Goal: Information Seeking & Learning: Compare options

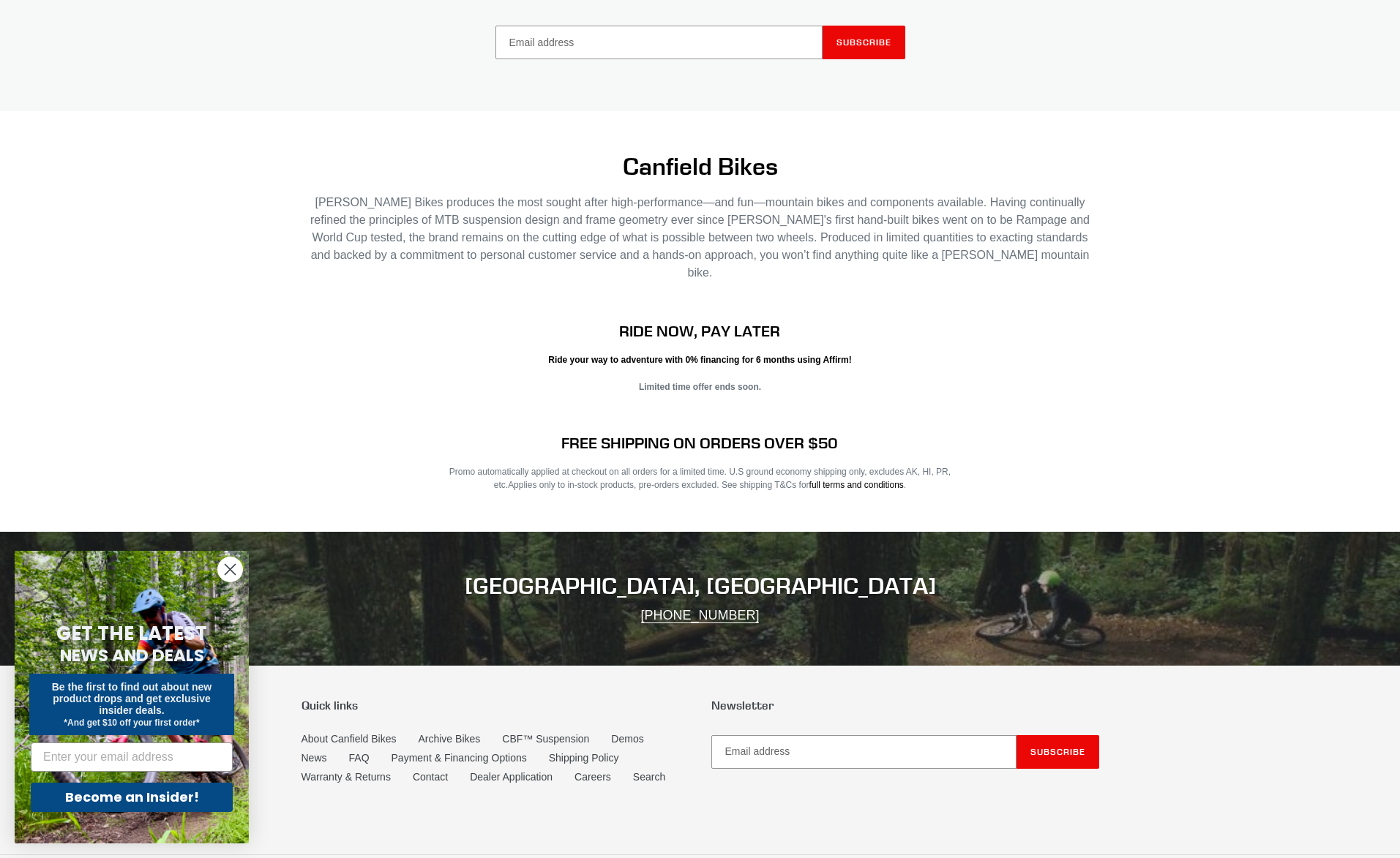
scroll to position [2760, 0]
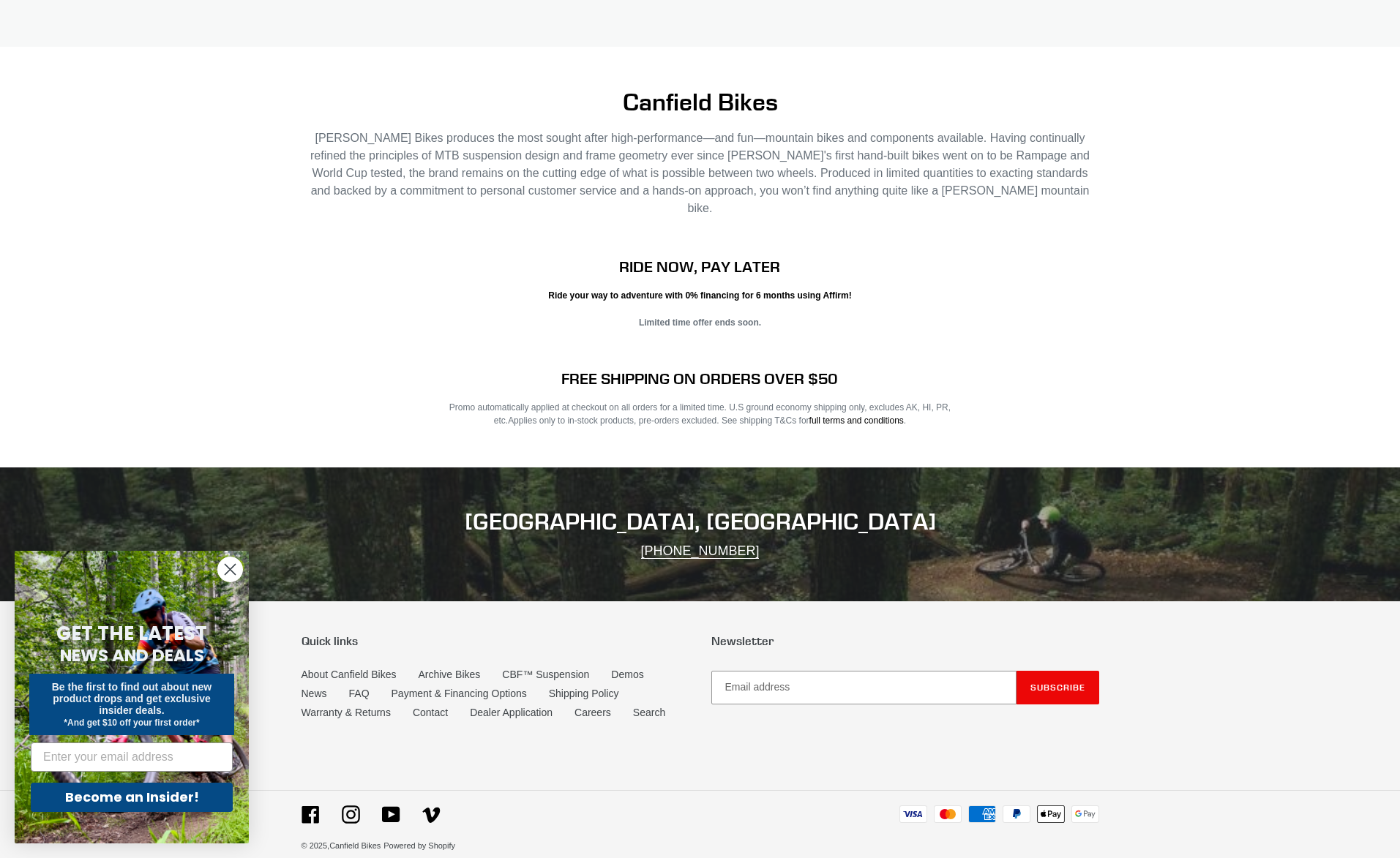
click at [230, 566] on circle "Close dialog" at bounding box center [230, 569] width 24 height 24
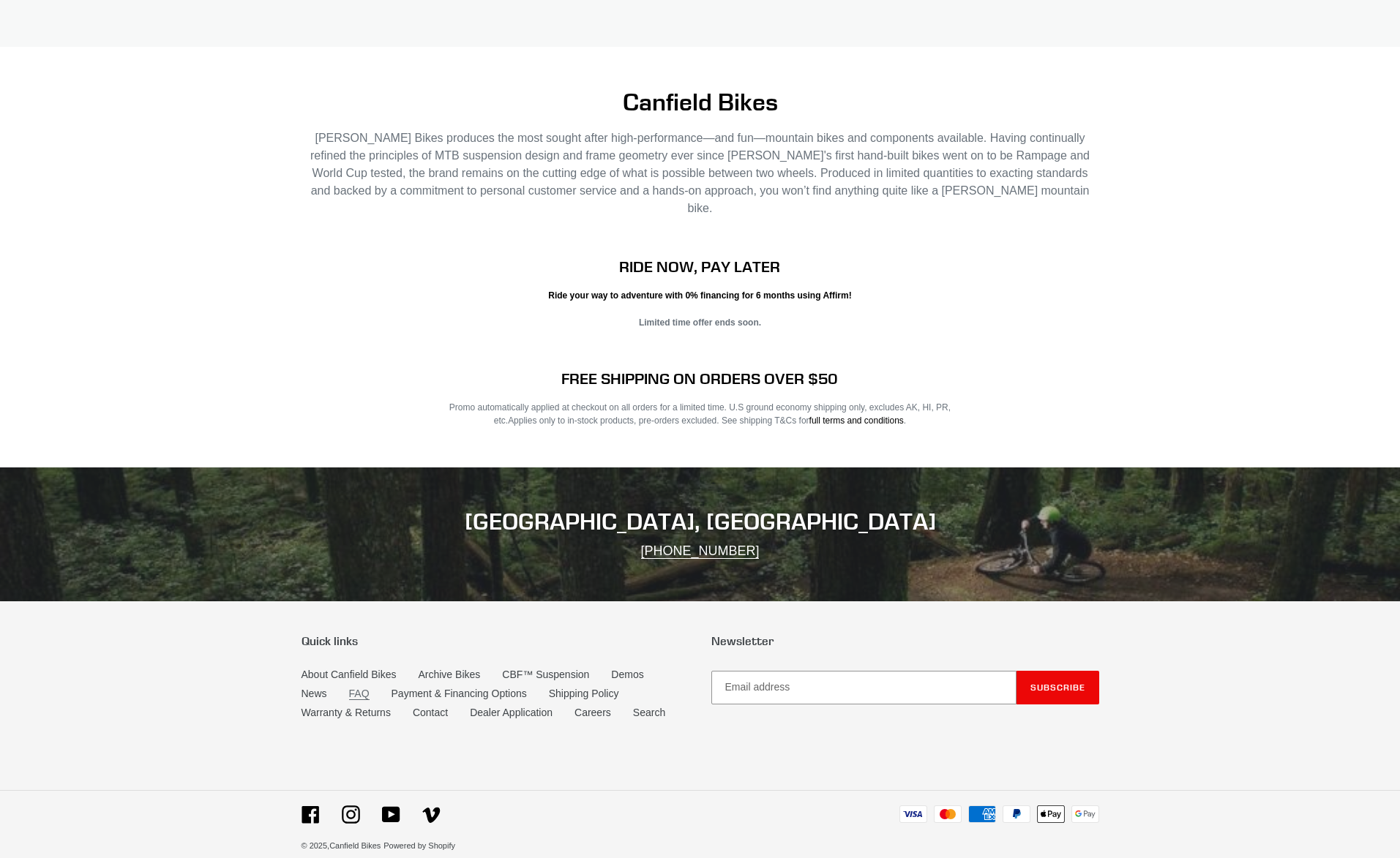
click at [366, 687] on link "FAQ" at bounding box center [360, 694] width 21 height 12
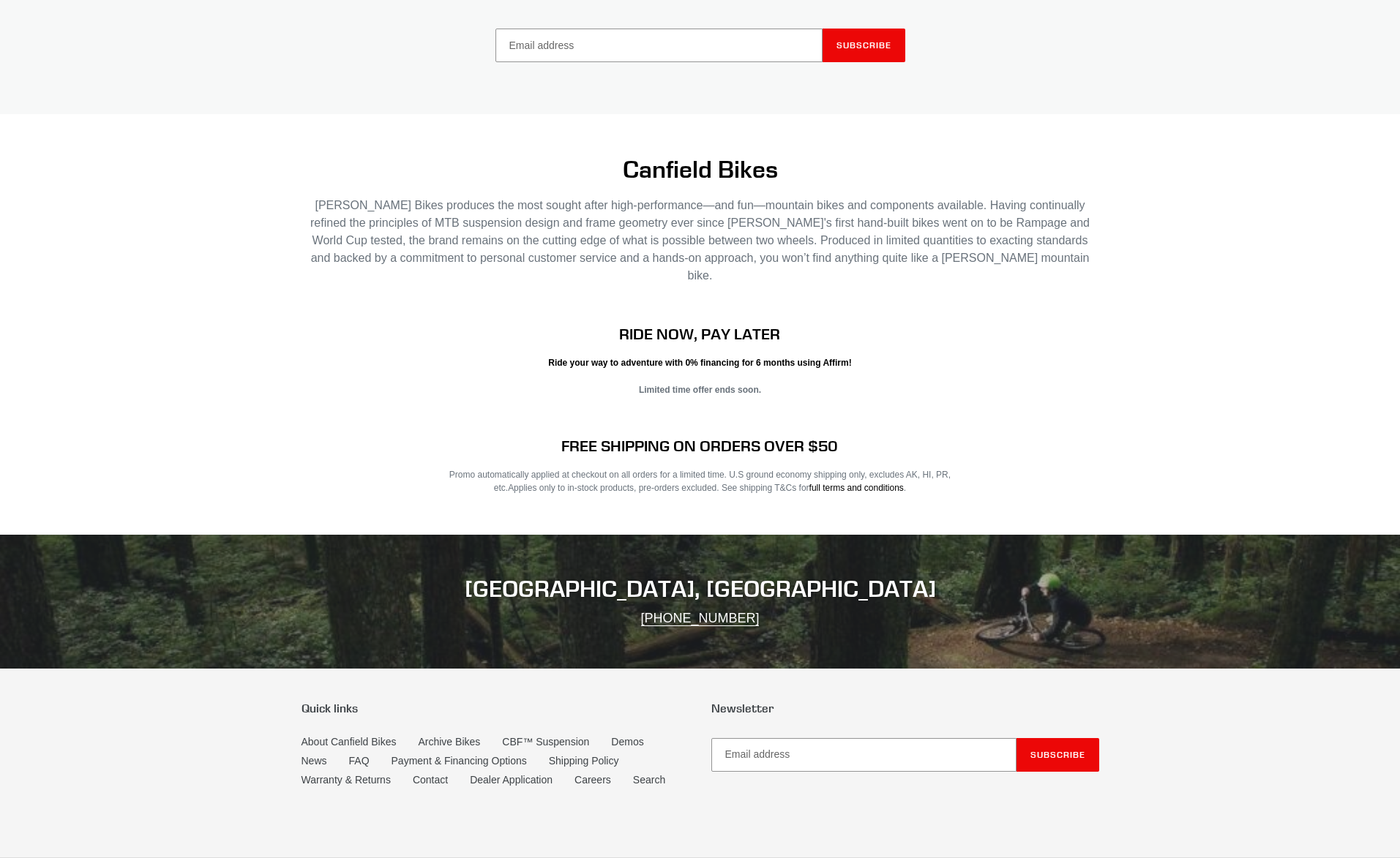
scroll to position [2760, 0]
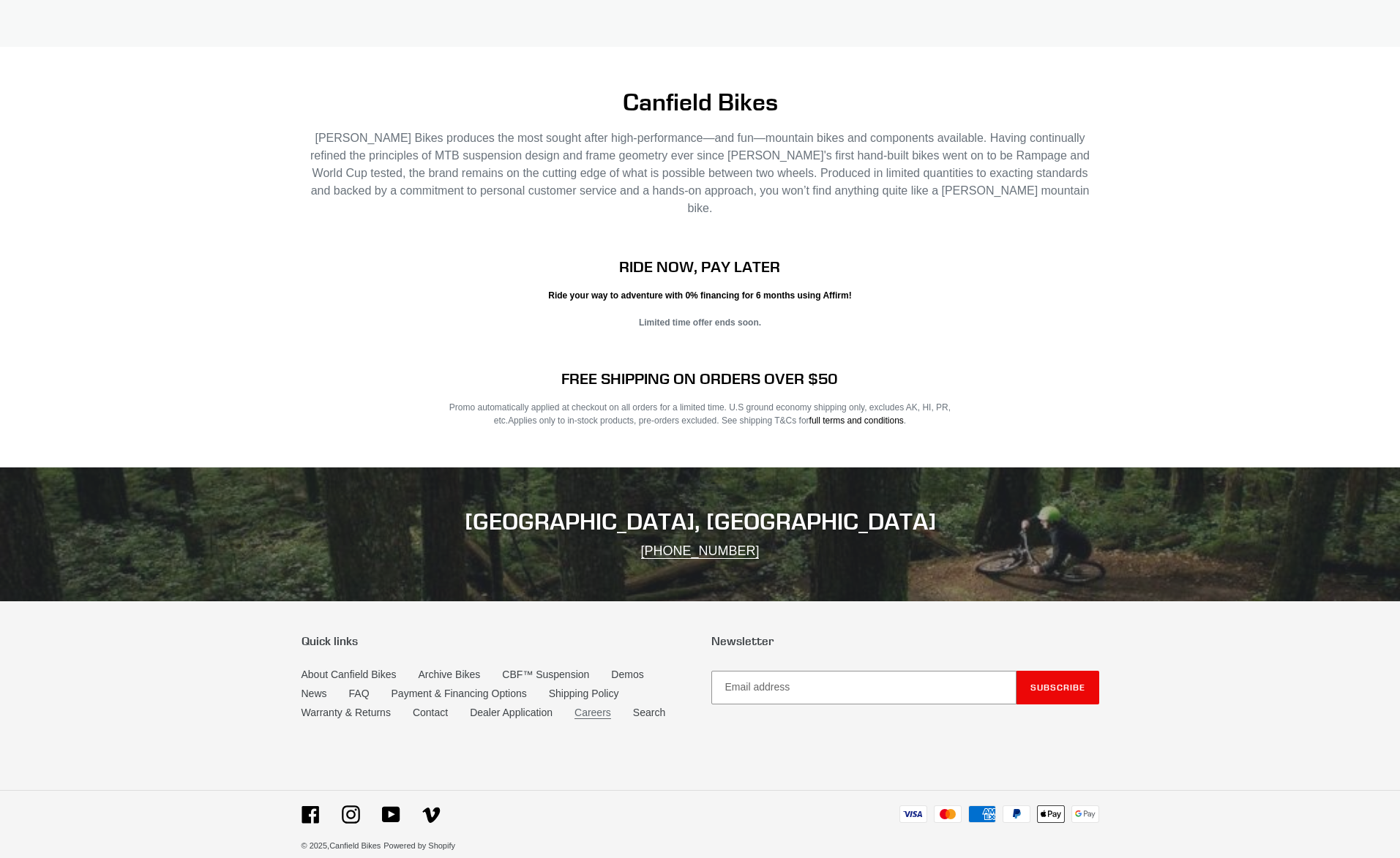
click at [597, 707] on link "Careers" at bounding box center [593, 713] width 37 height 12
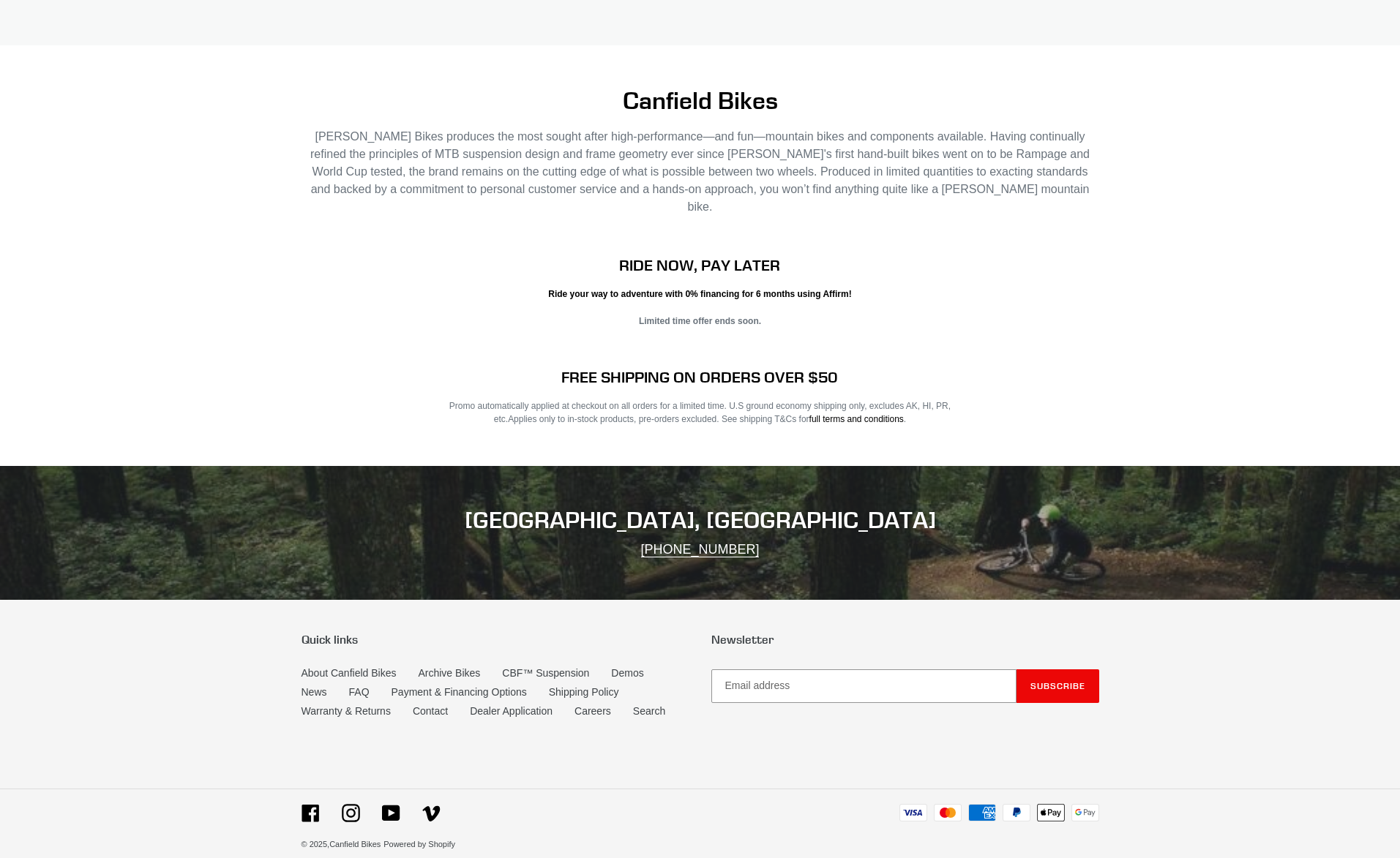
scroll to position [2760, 0]
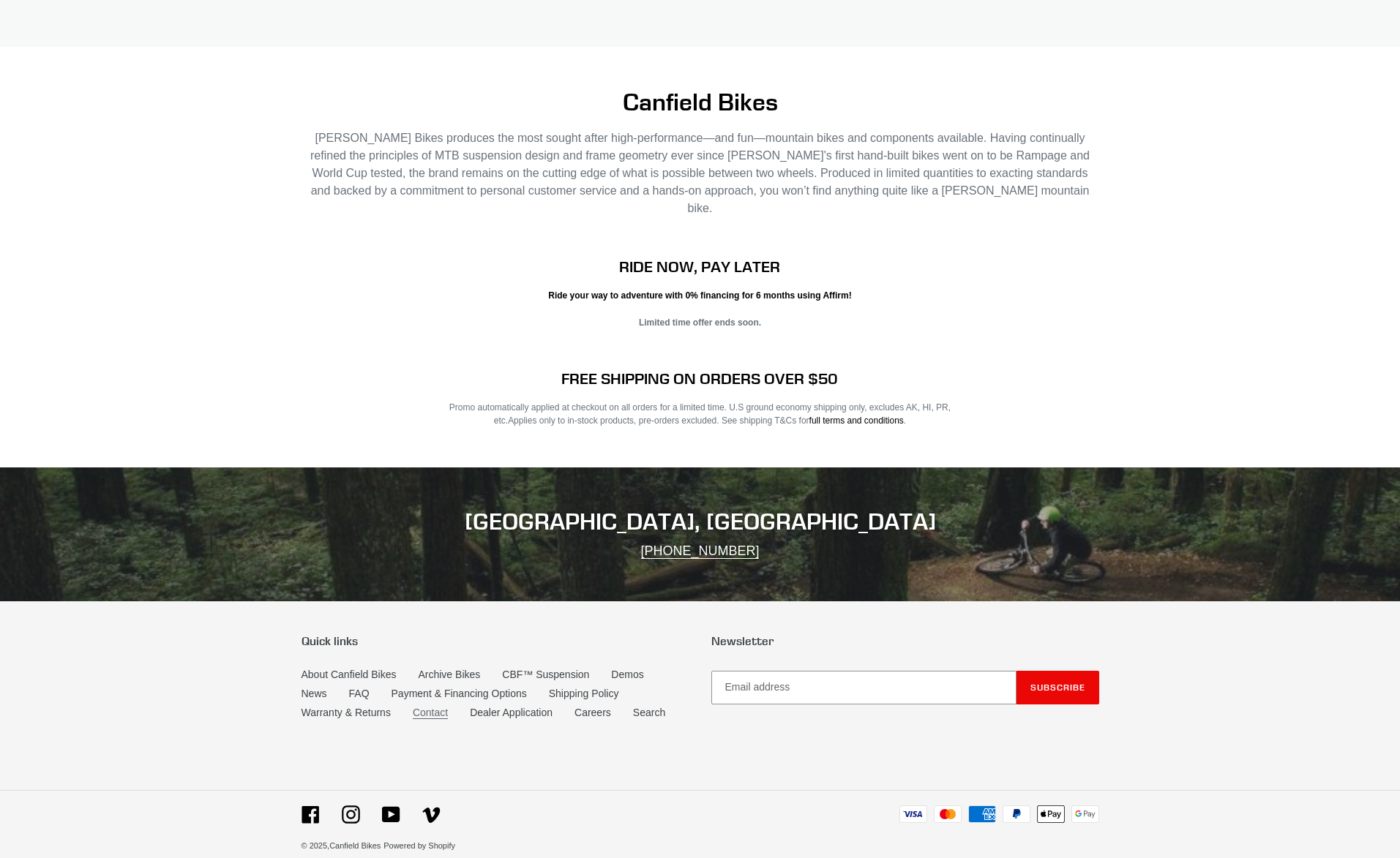
click at [421, 707] on link "Contact" at bounding box center [430, 713] width 35 height 12
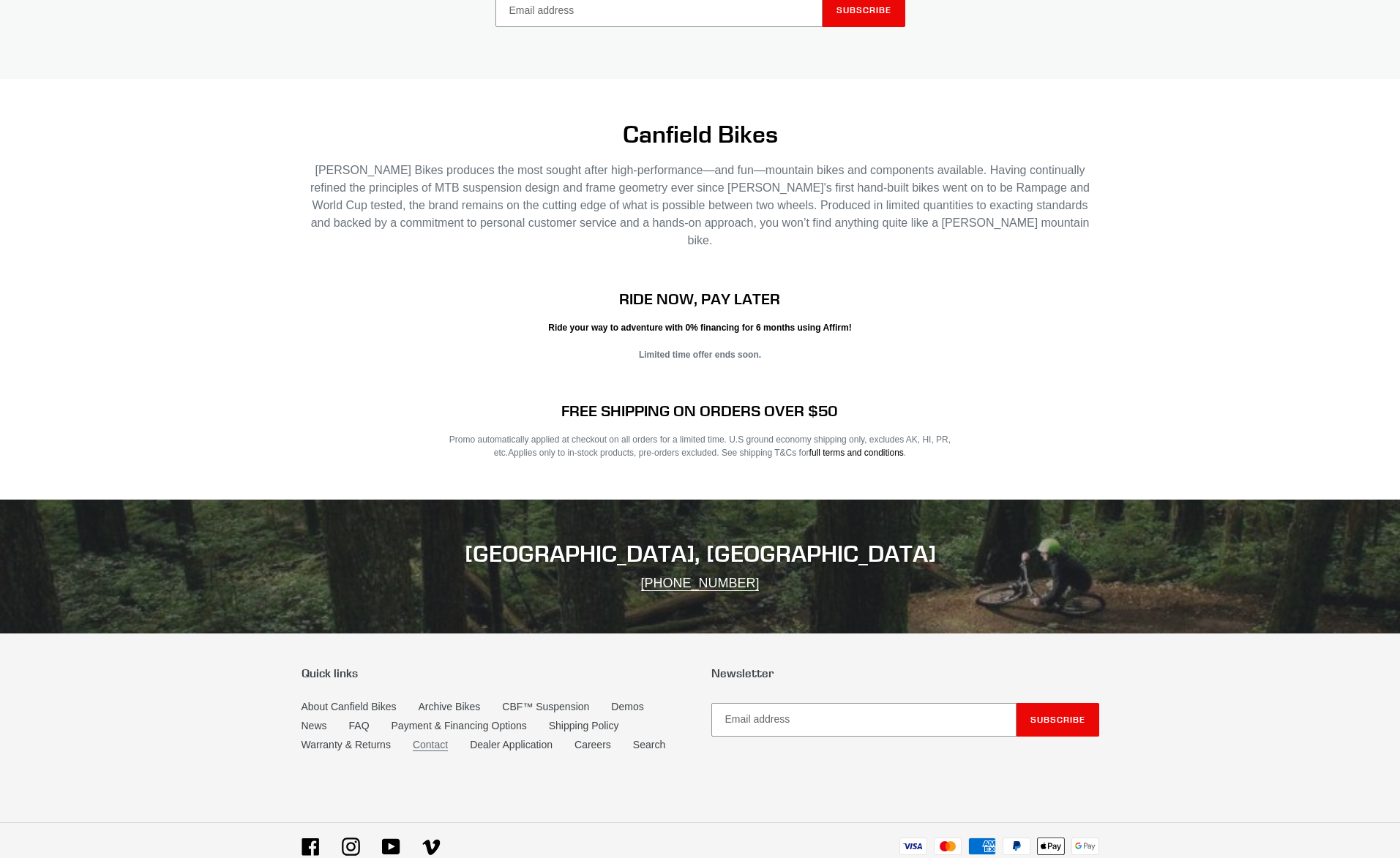
scroll to position [2760, 0]
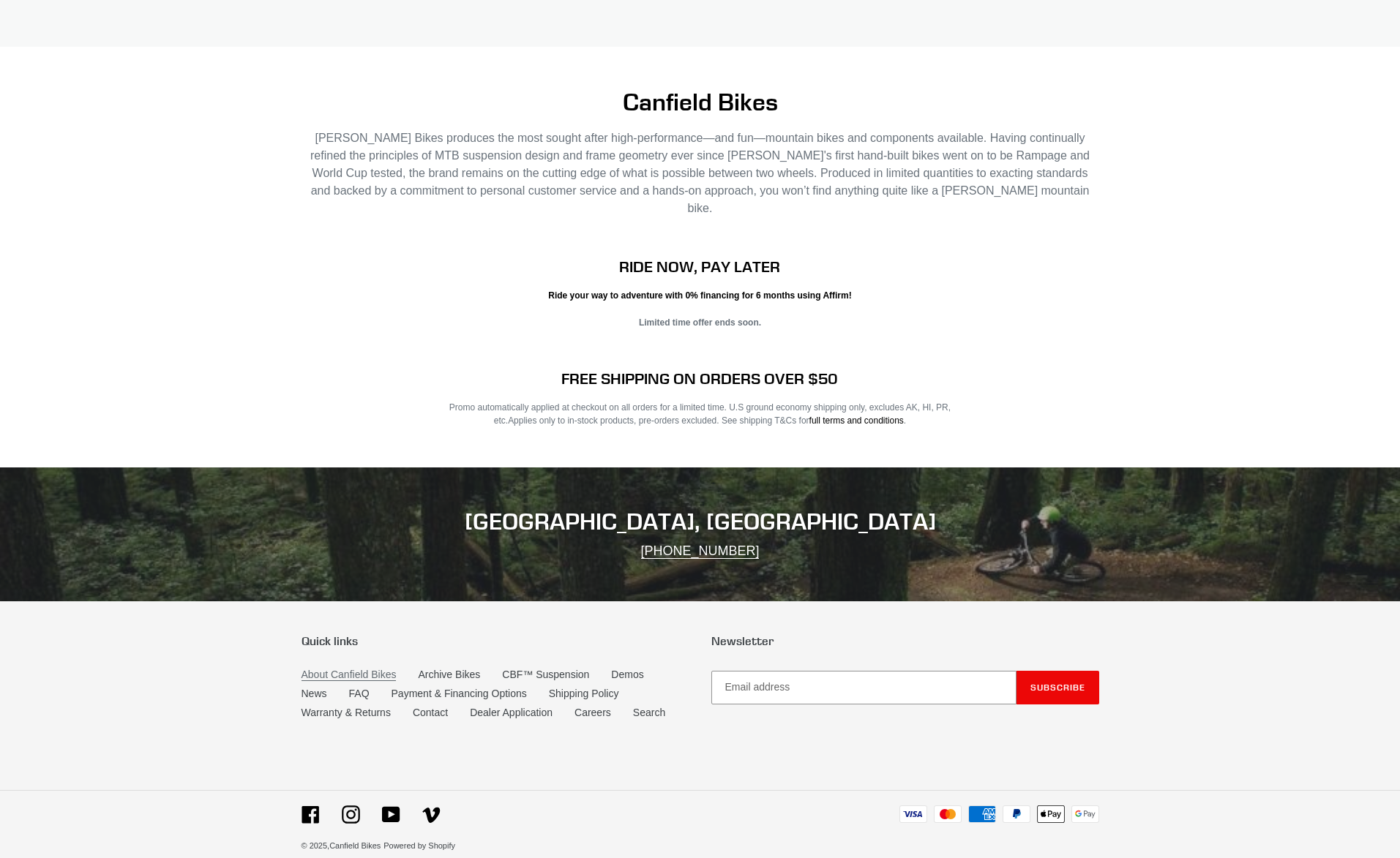
click at [387, 668] on link "About Canfield Bikes" at bounding box center [348, 674] width 95 height 12
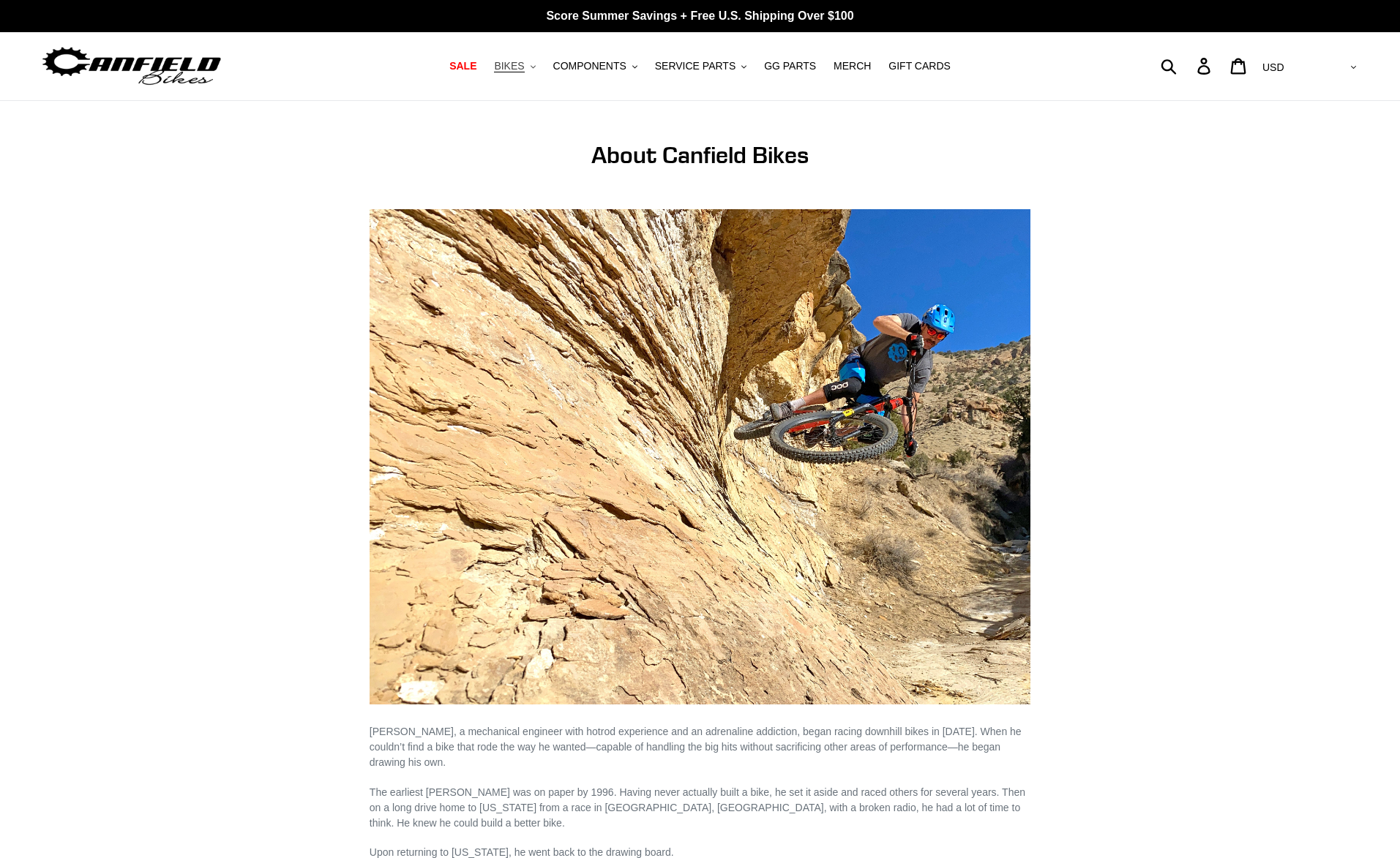
click at [524, 70] on span "BIKES" at bounding box center [508, 66] width 30 height 12
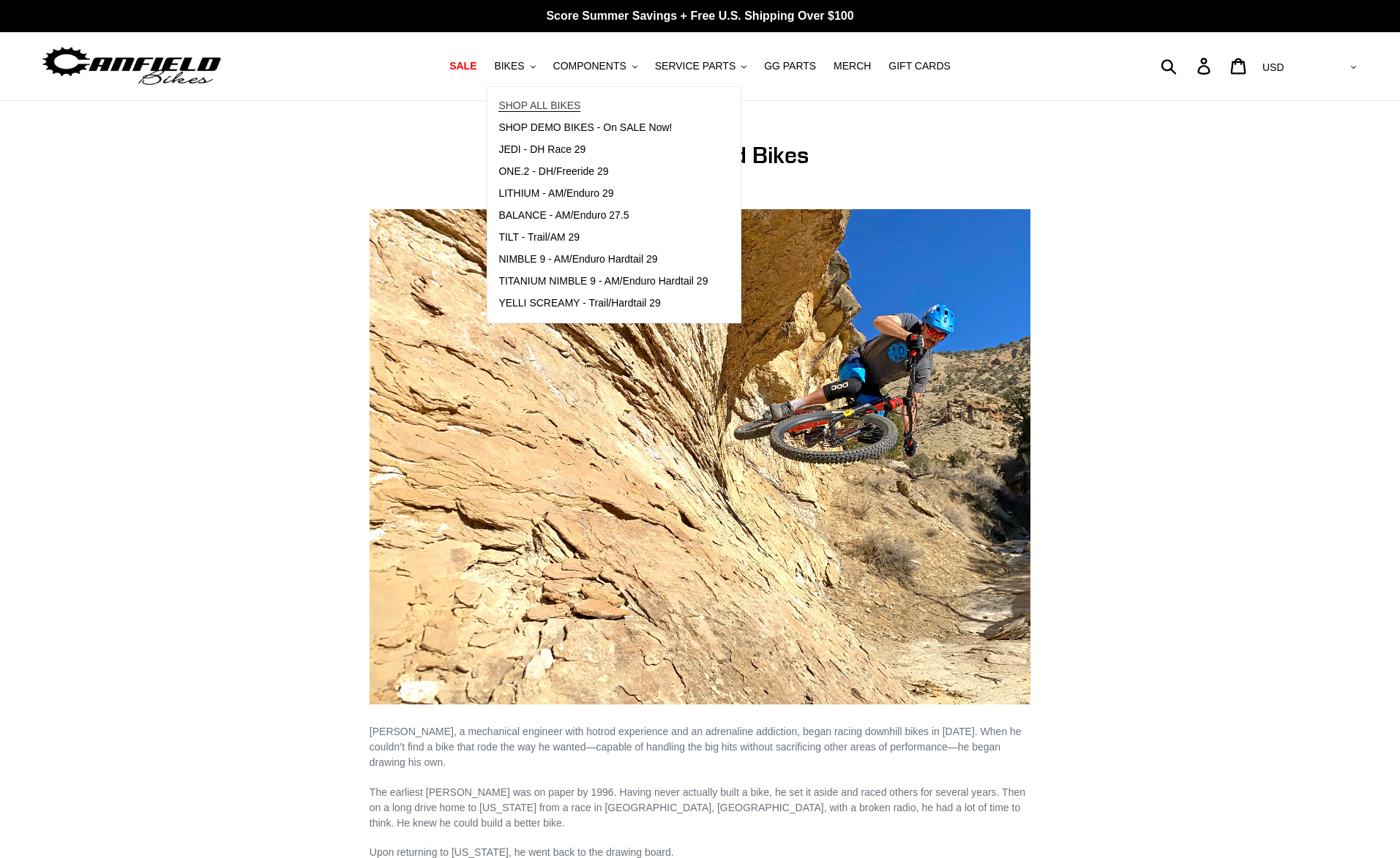
click at [544, 105] on span "SHOP ALL BIKES" at bounding box center [539, 105] width 82 height 12
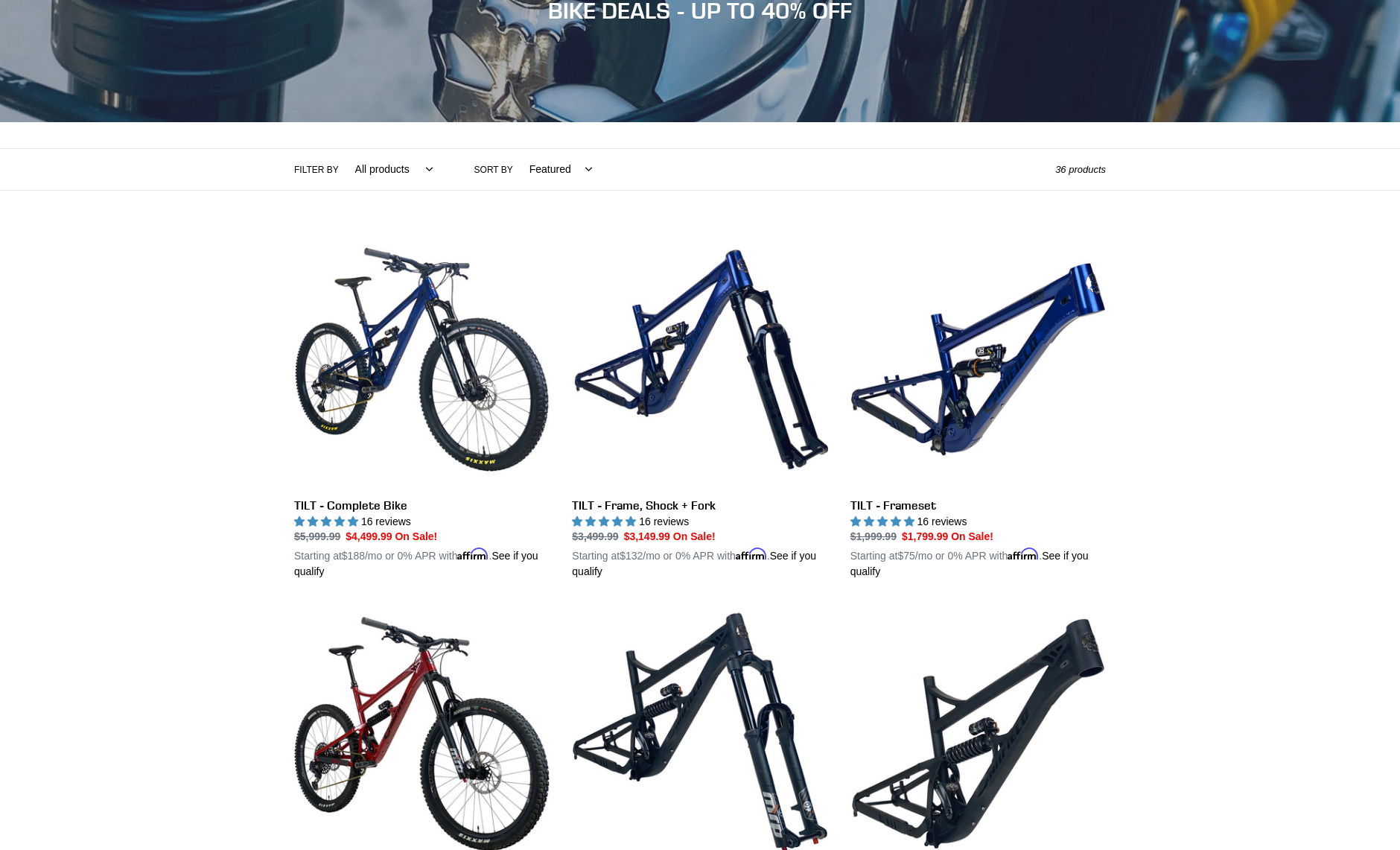
scroll to position [149, 0]
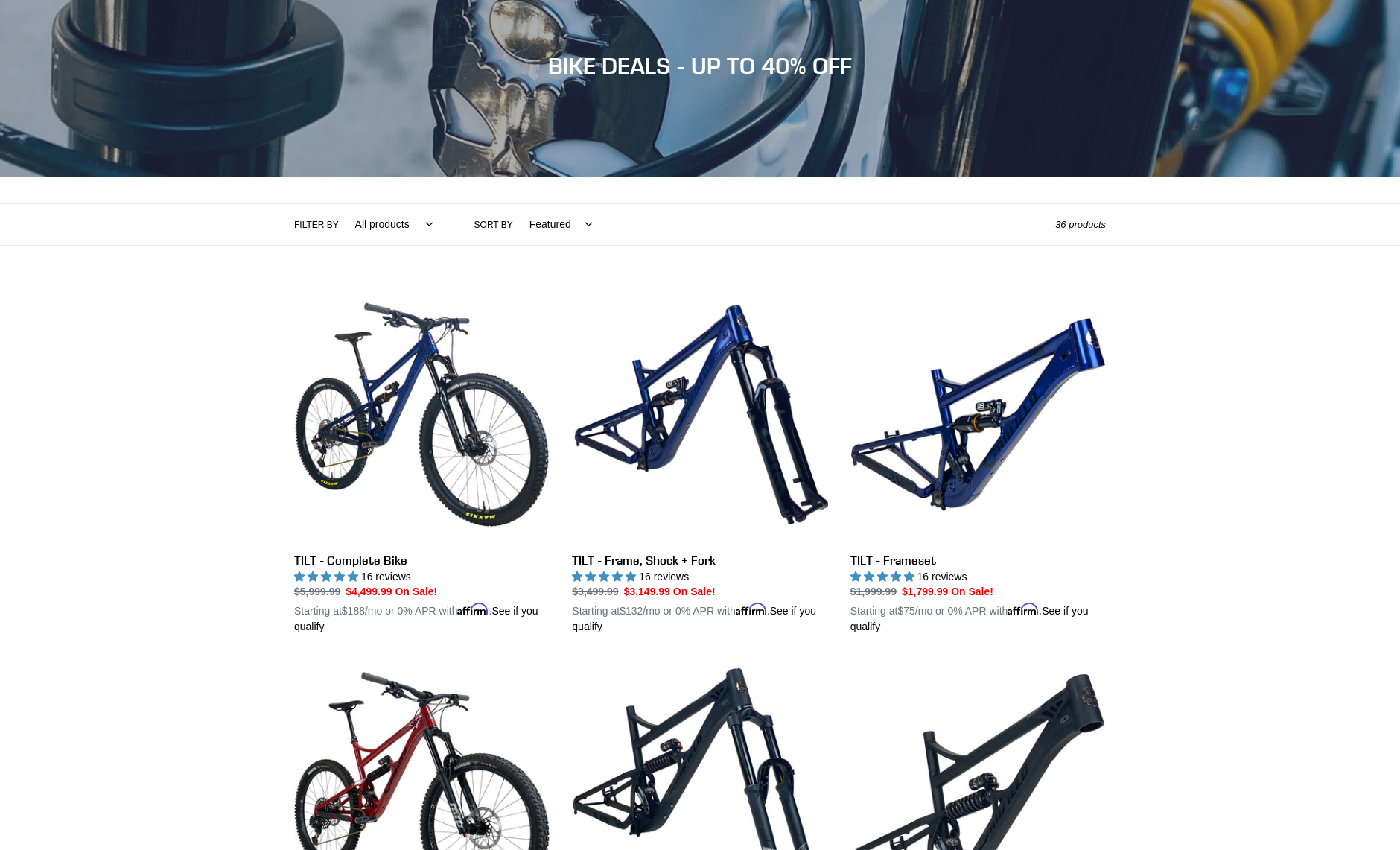
click at [320, 222] on label "Filter by" at bounding box center [316, 224] width 44 height 13
click at [342, 222] on select "All products 275 29er balance BFCM23 BFCM24 CBF DEMO BIKE Downhill Enduro Full …" at bounding box center [390, 224] width 97 height 41
click at [429, 222] on select "All products 275 29er balance BFCM23 BFCM24 CBF DEMO BIKE Downhill Enduro Full …" at bounding box center [390, 224] width 97 height 41
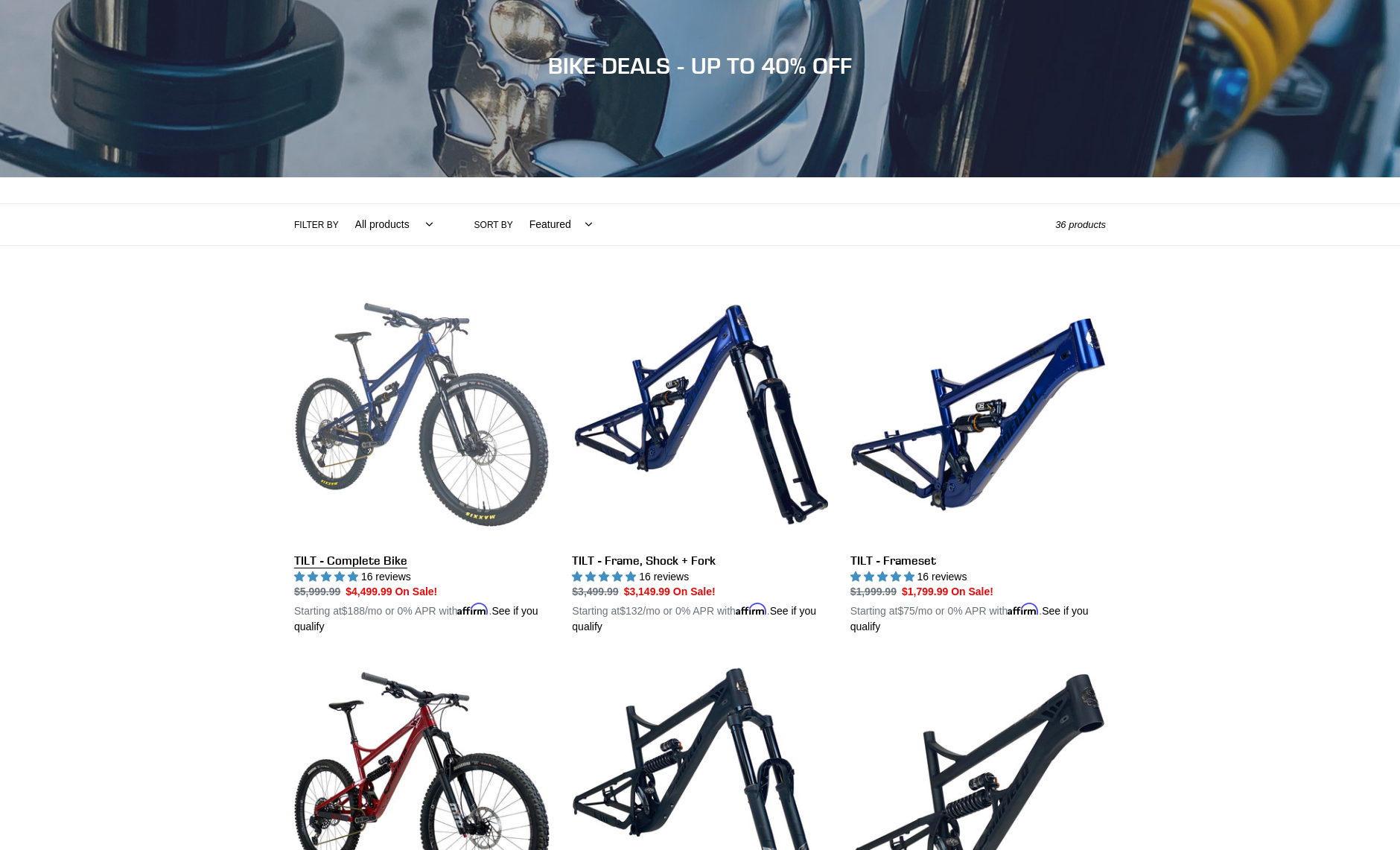
select select "/collections/bikes/enduro"
click at [342, 204] on select "All products 275 29er balance BFCM23 BFCM24 CBF DEMO BIKE Downhill Enduro Full …" at bounding box center [390, 224] width 97 height 41
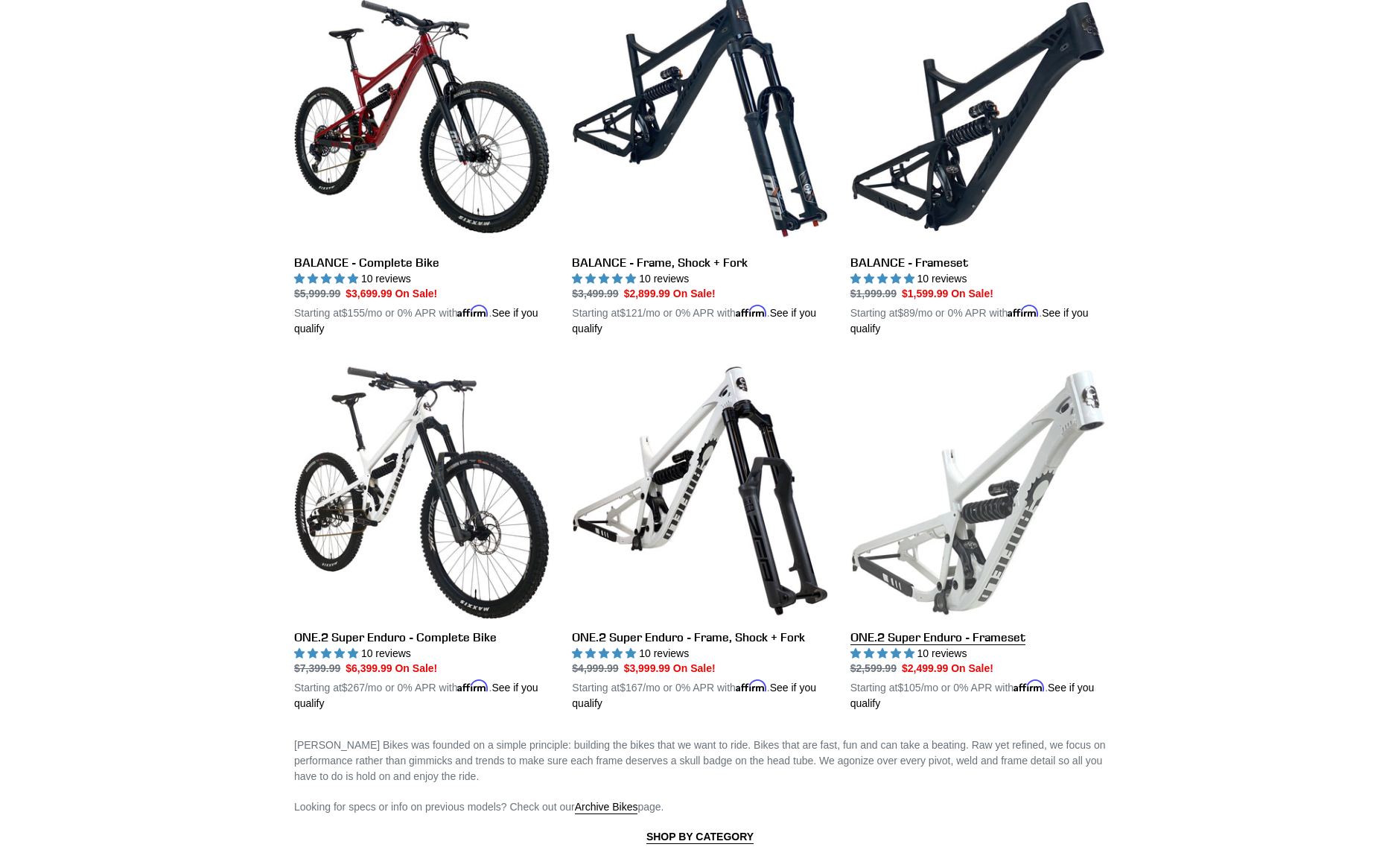
scroll to position [372, 0]
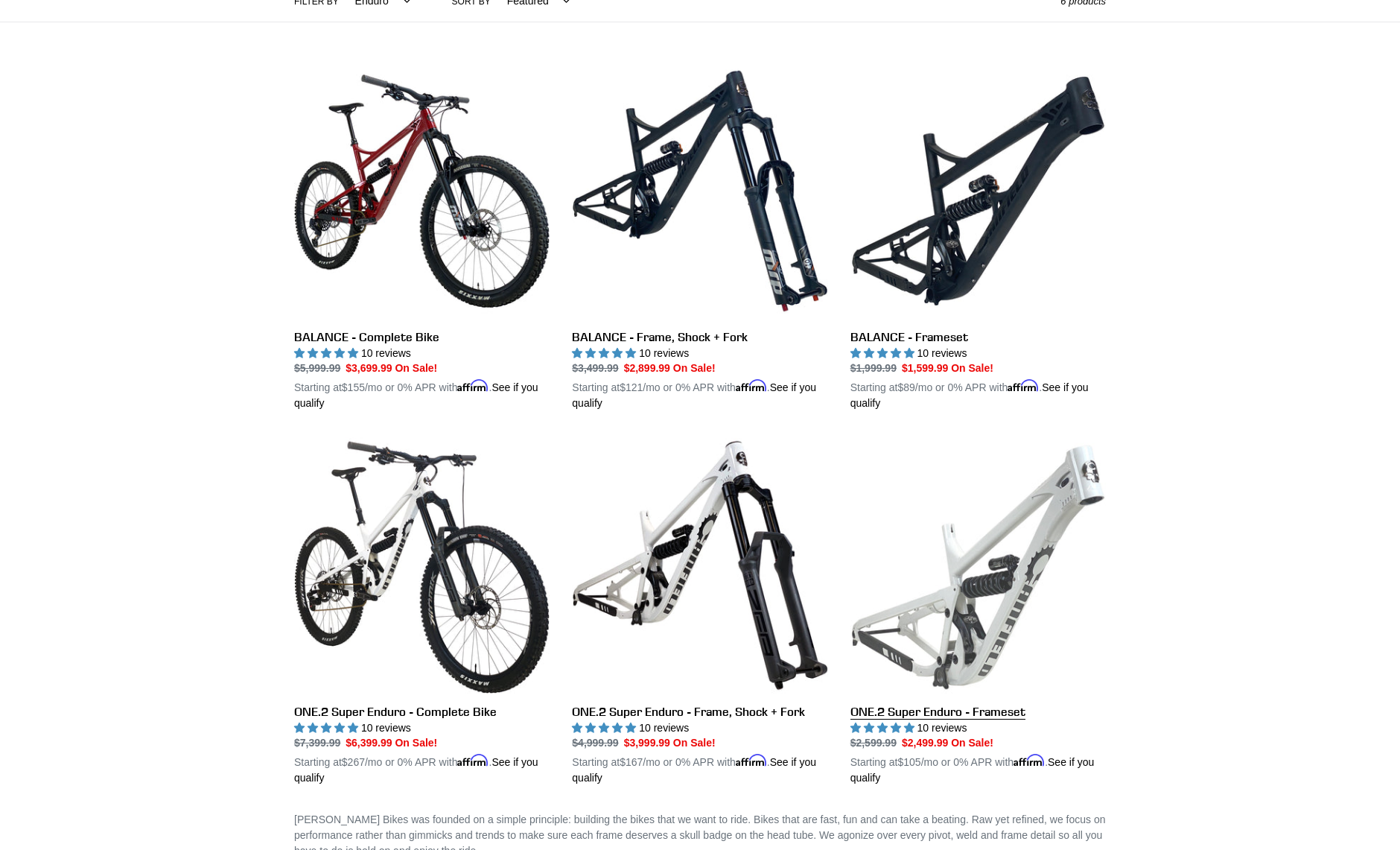
click at [1015, 590] on link "ONE.2 Super Enduro - Frameset" at bounding box center [978, 611] width 255 height 348
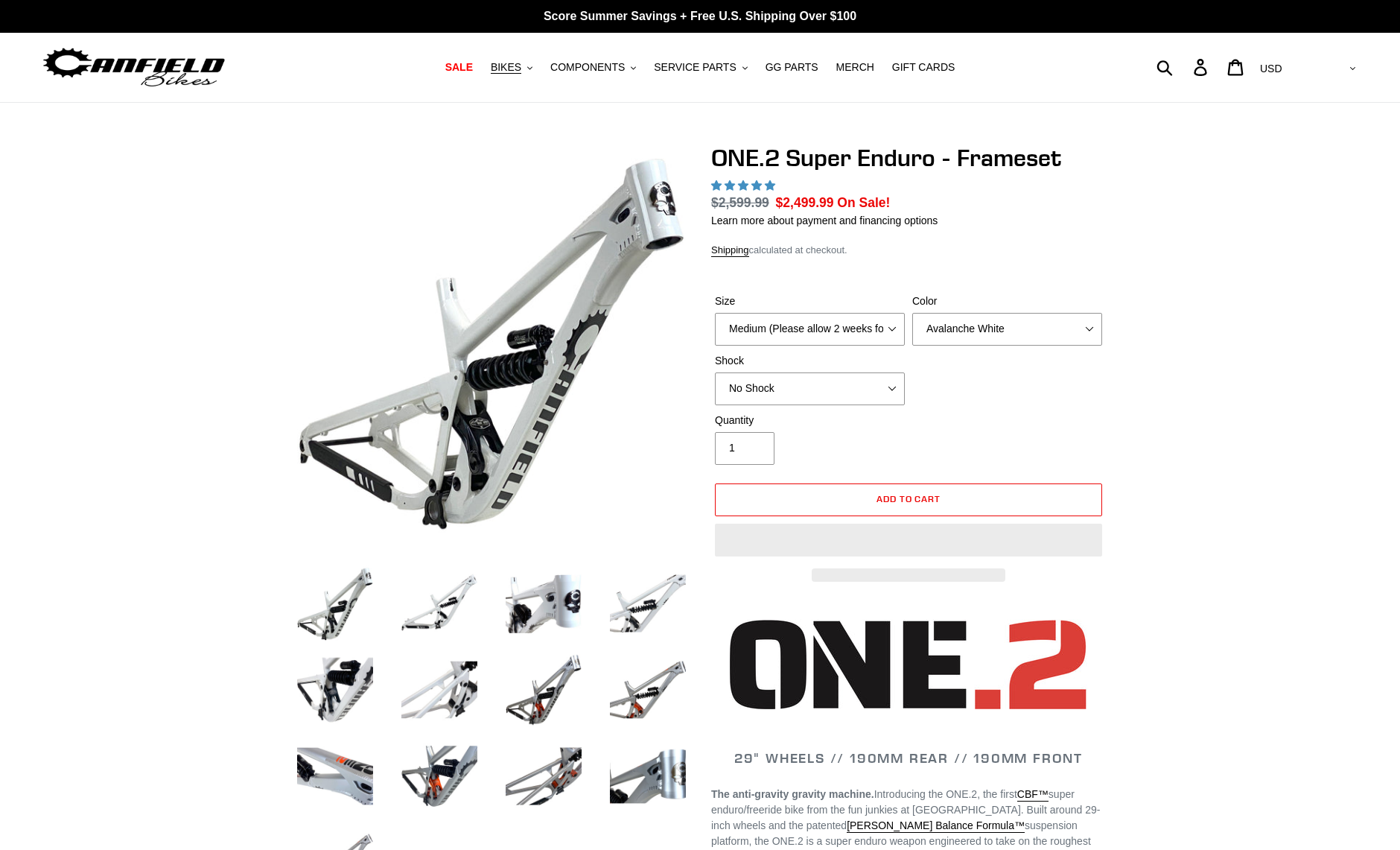
select select "highest-rating"
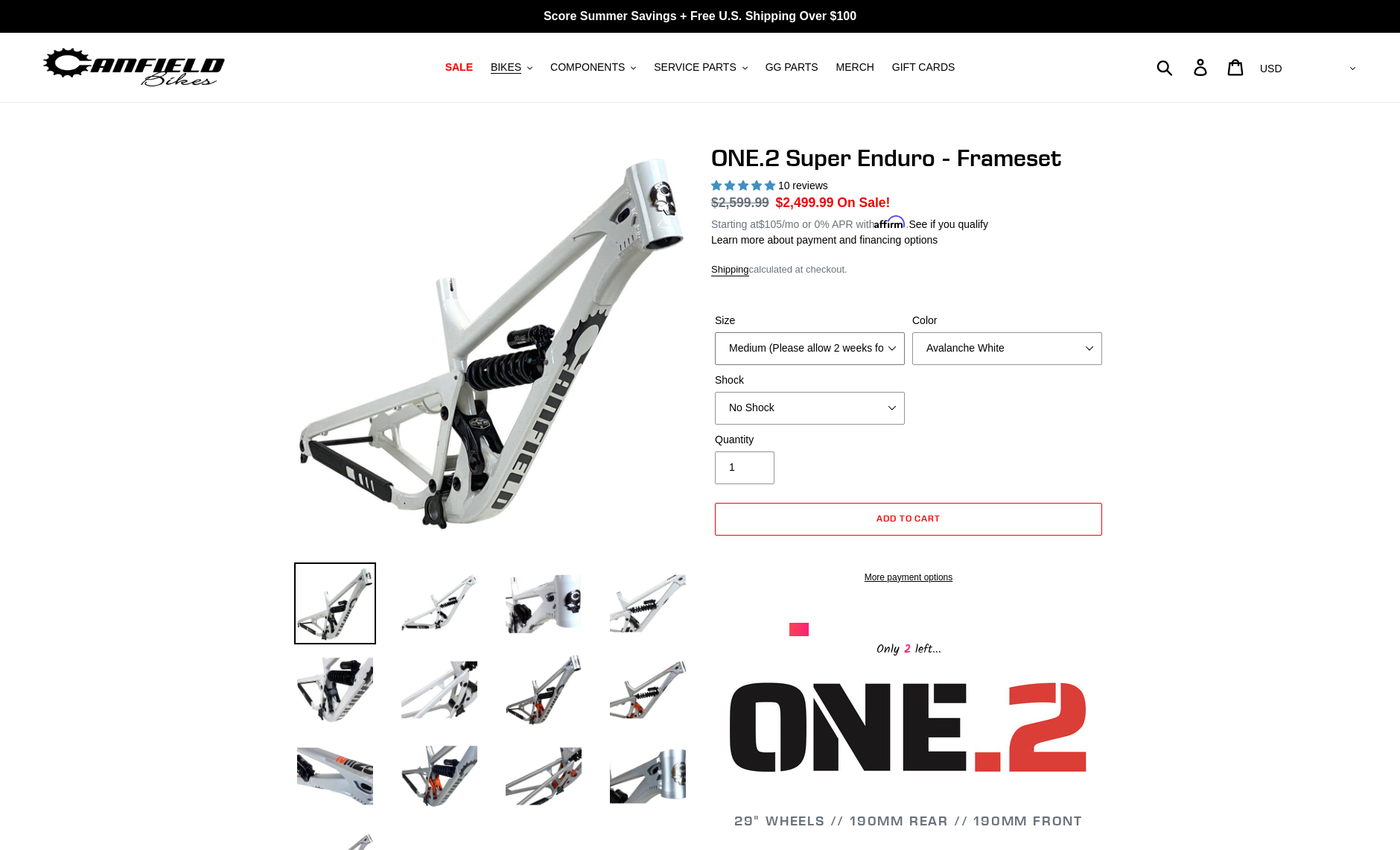
click at [896, 347] on select "Medium (Please allow 2 weeks for delivery) Large (Sold Out)" at bounding box center [810, 348] width 190 height 33
click at [1096, 460] on div "Quantity 1" at bounding box center [908, 461] width 394 height 59
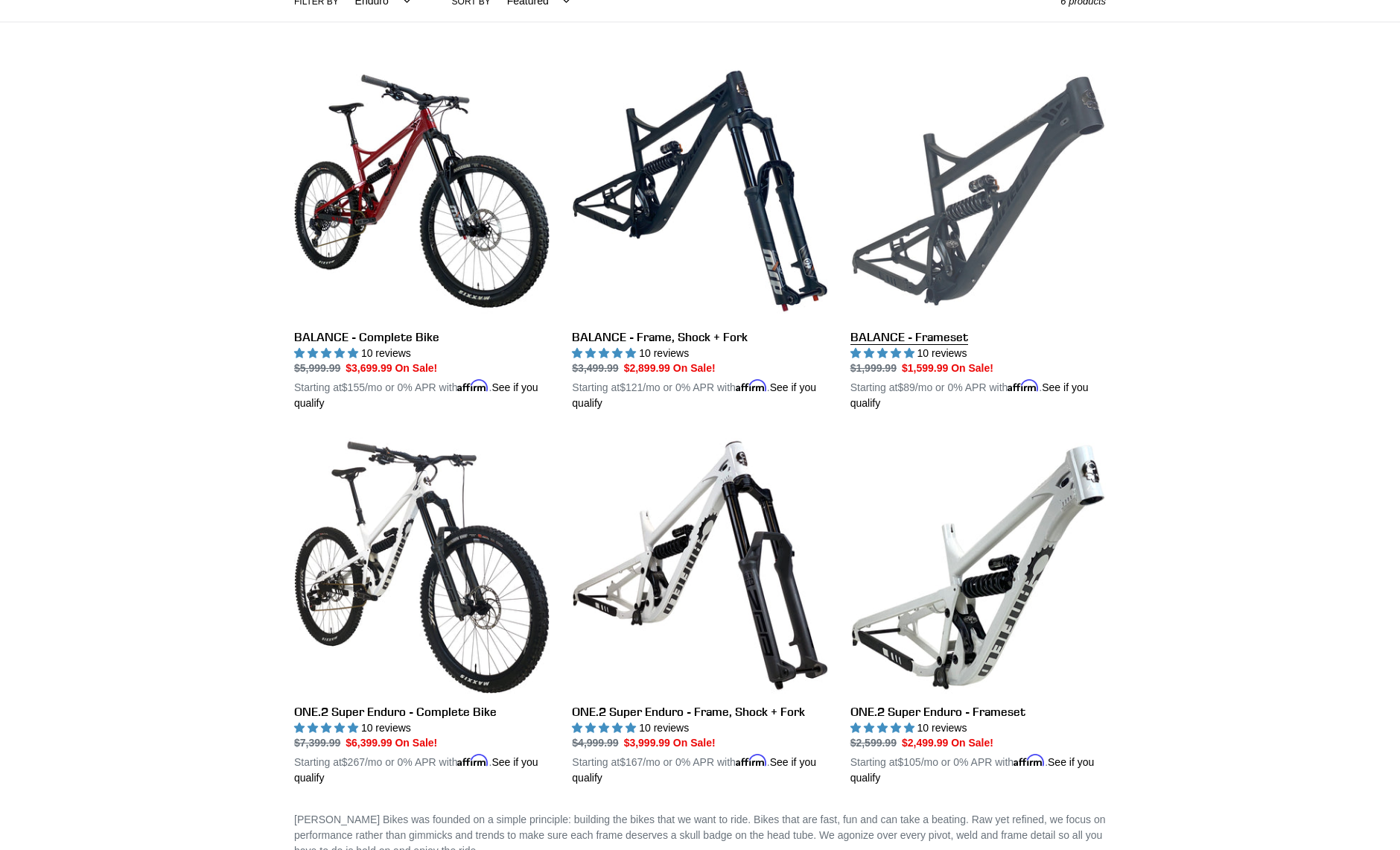
click at [966, 205] on link "BALANCE - Frameset" at bounding box center [978, 237] width 255 height 348
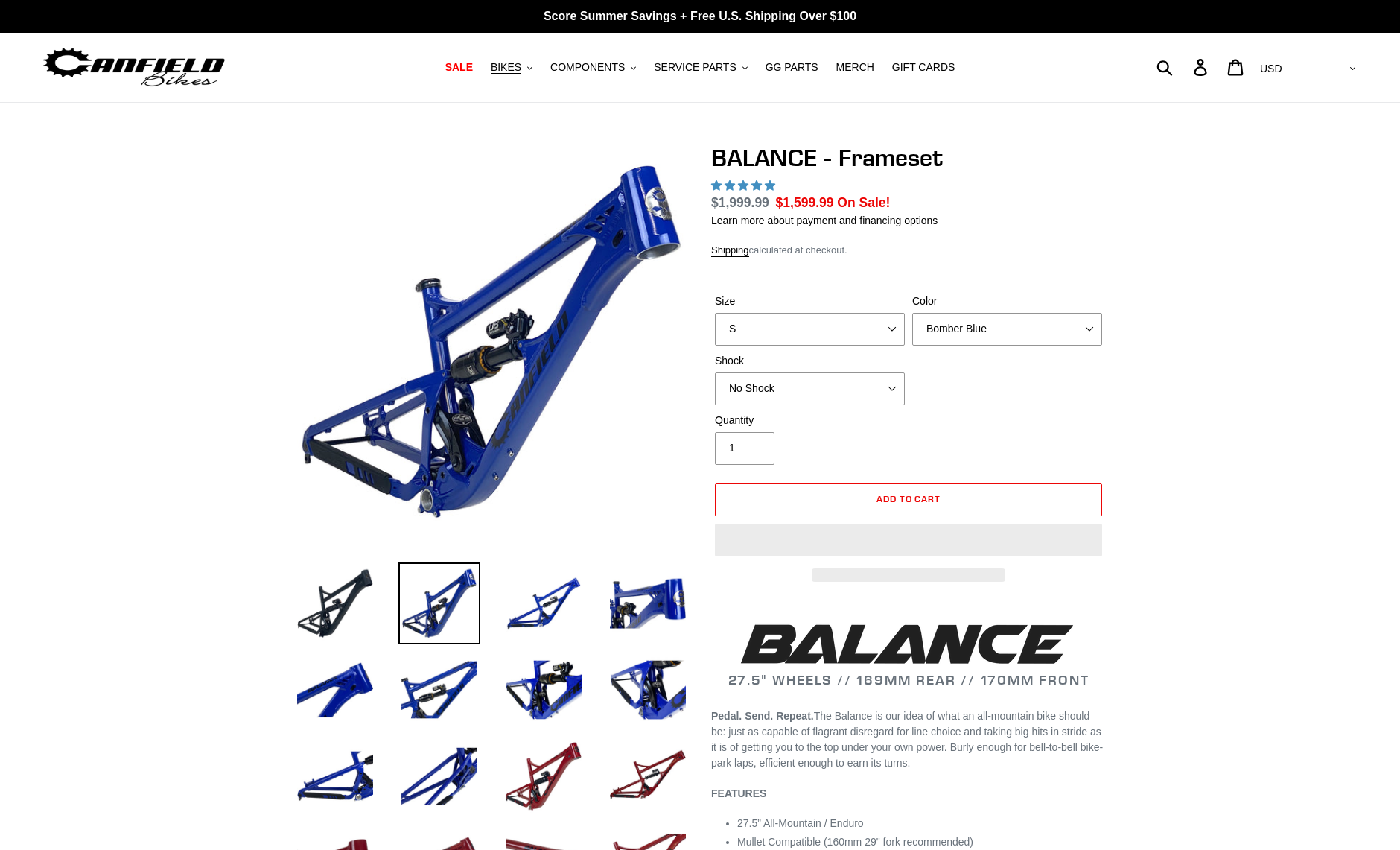
select select "highest-rating"
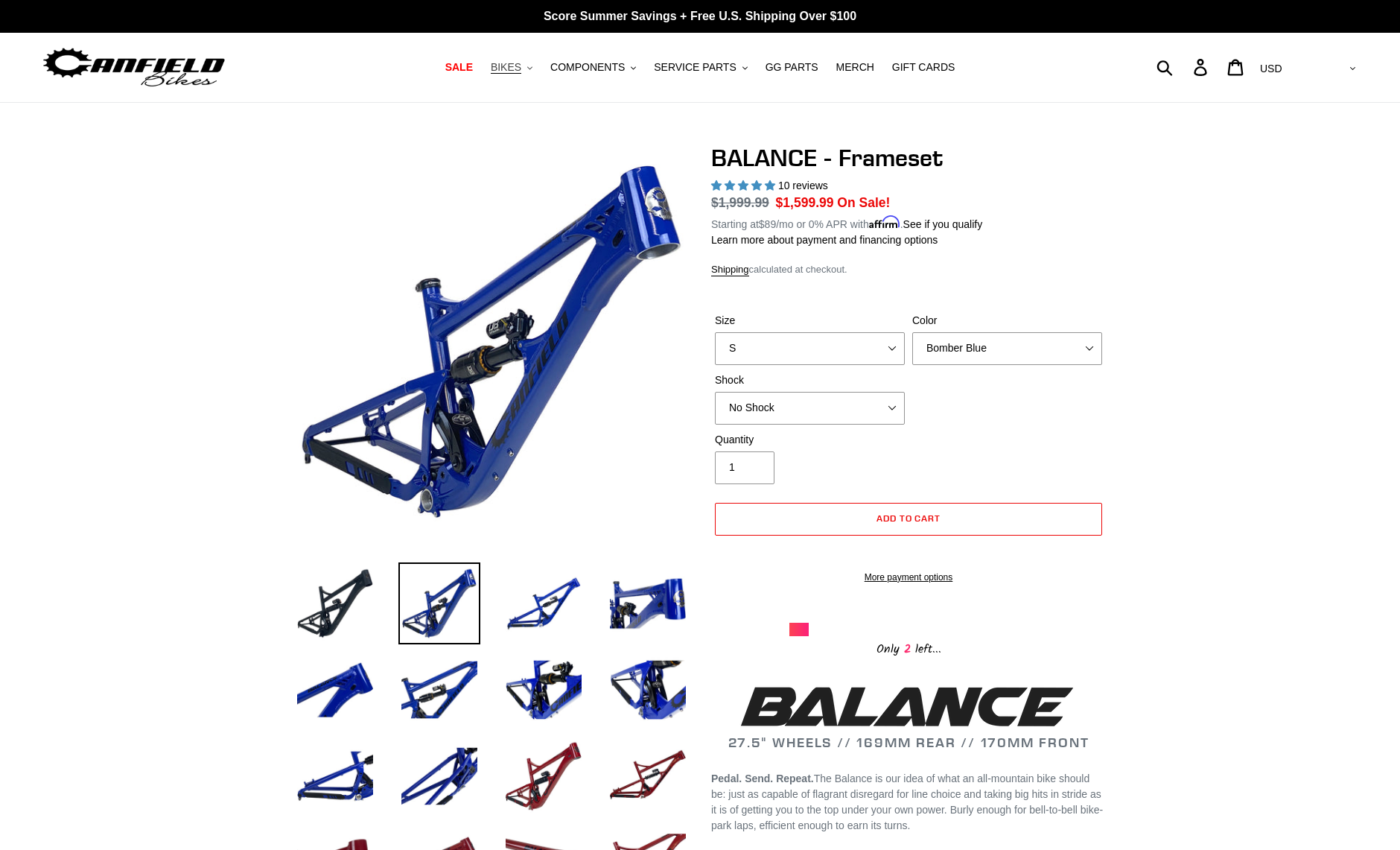
click at [521, 66] on span "BIKES" at bounding box center [506, 67] width 30 height 12
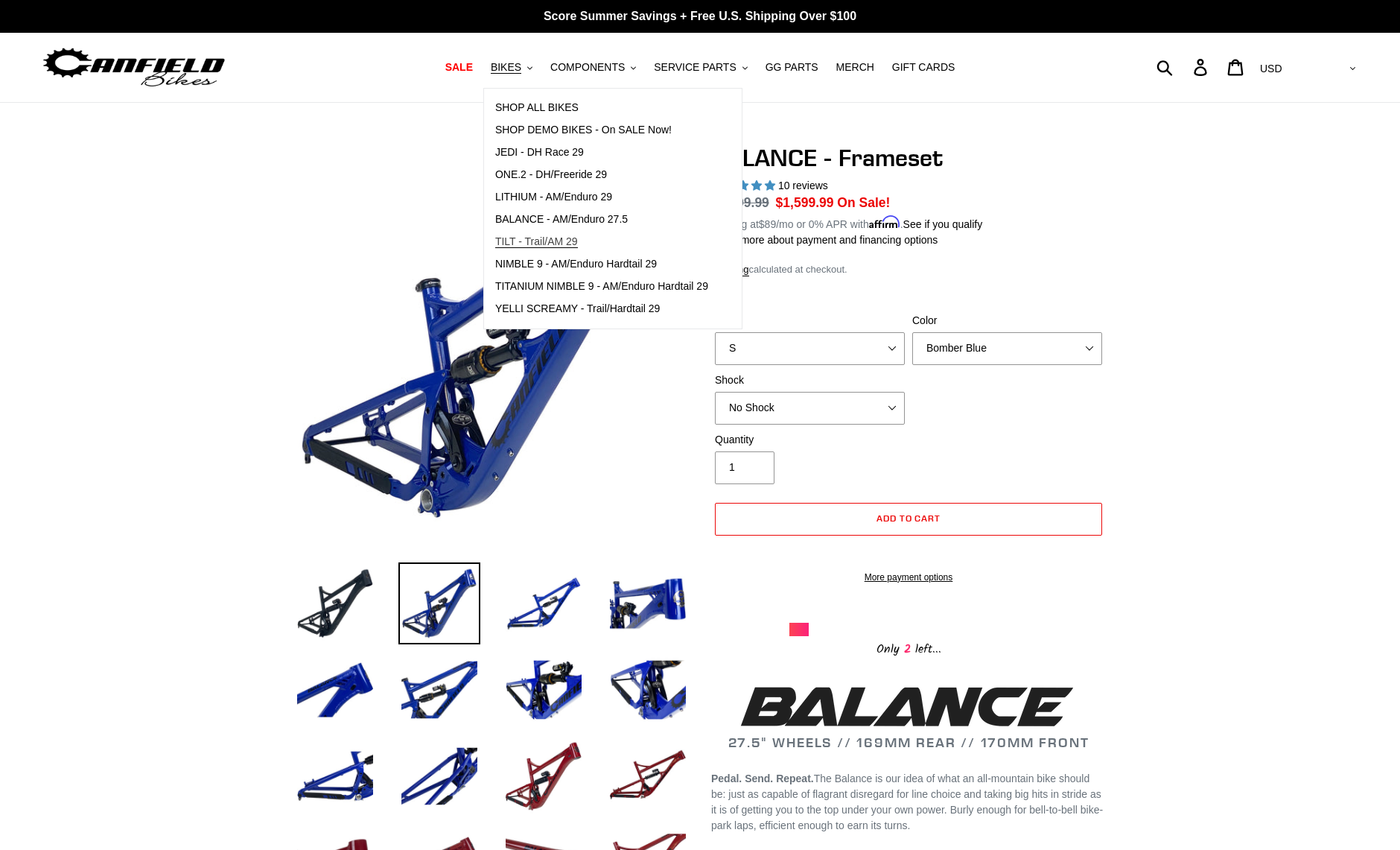
click at [560, 244] on span "TILT - Trail/AM 29" at bounding box center [536, 242] width 82 height 12
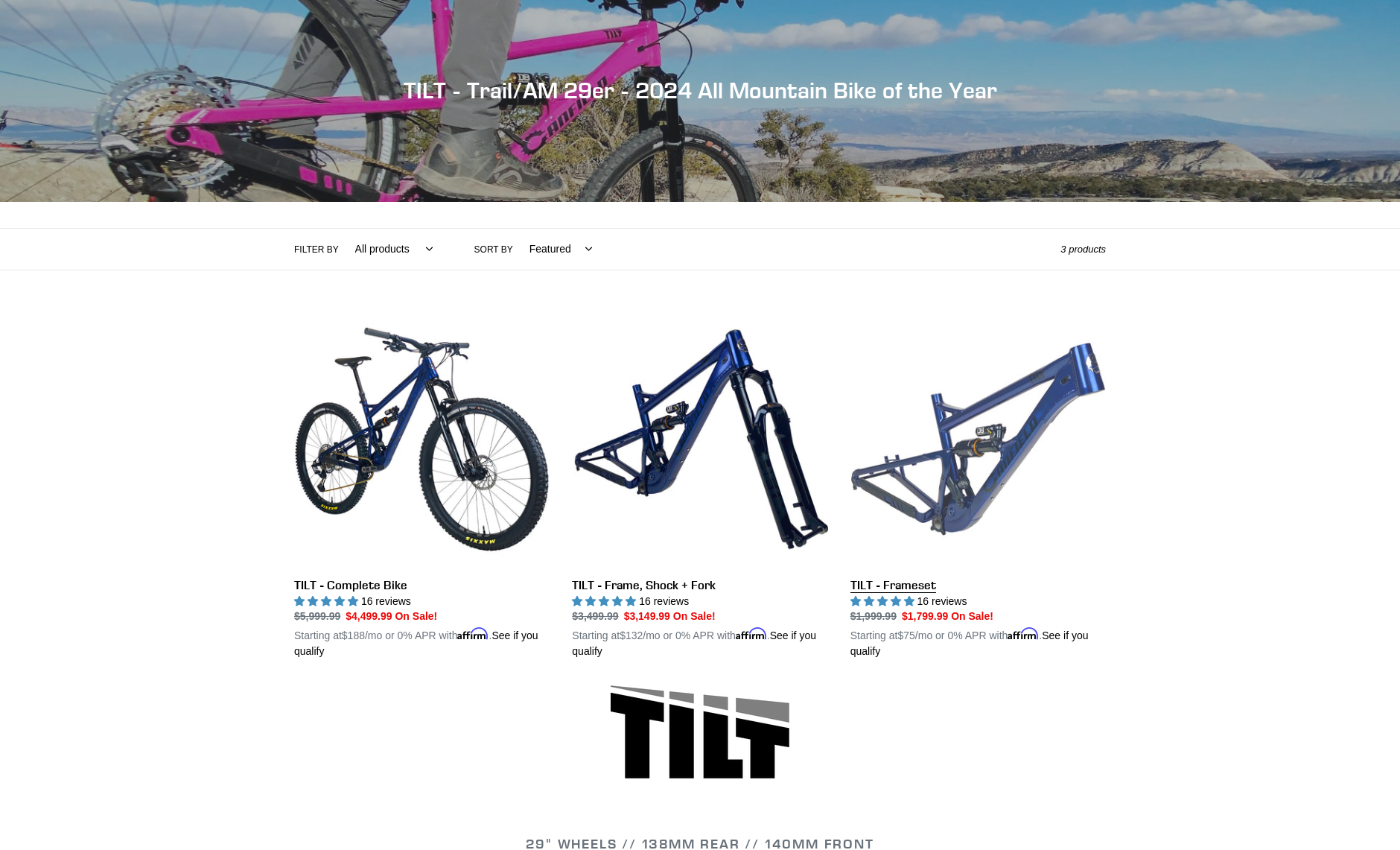
scroll to position [223, 0]
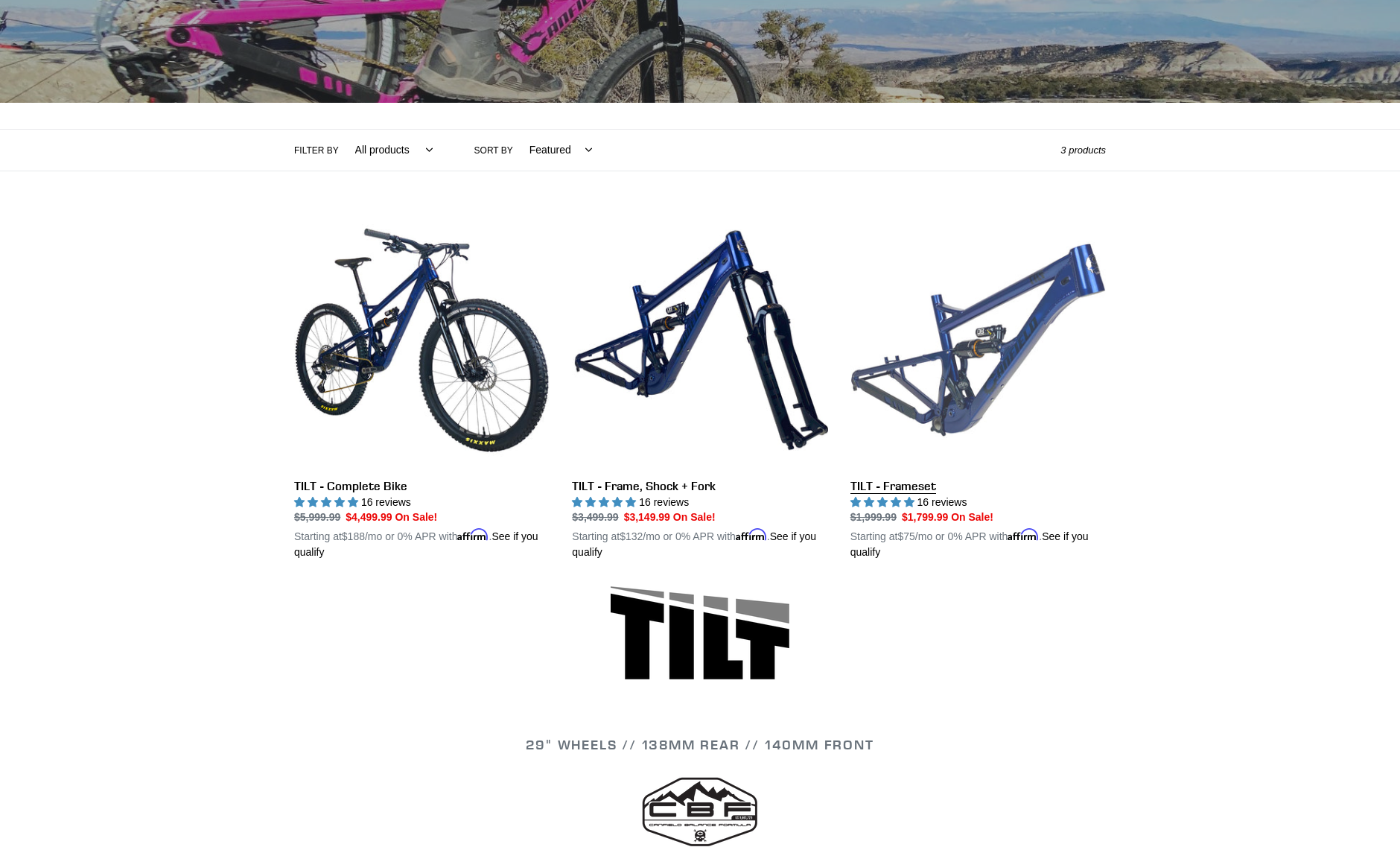
click at [1000, 295] on link "TILT - Frameset" at bounding box center [978, 386] width 255 height 348
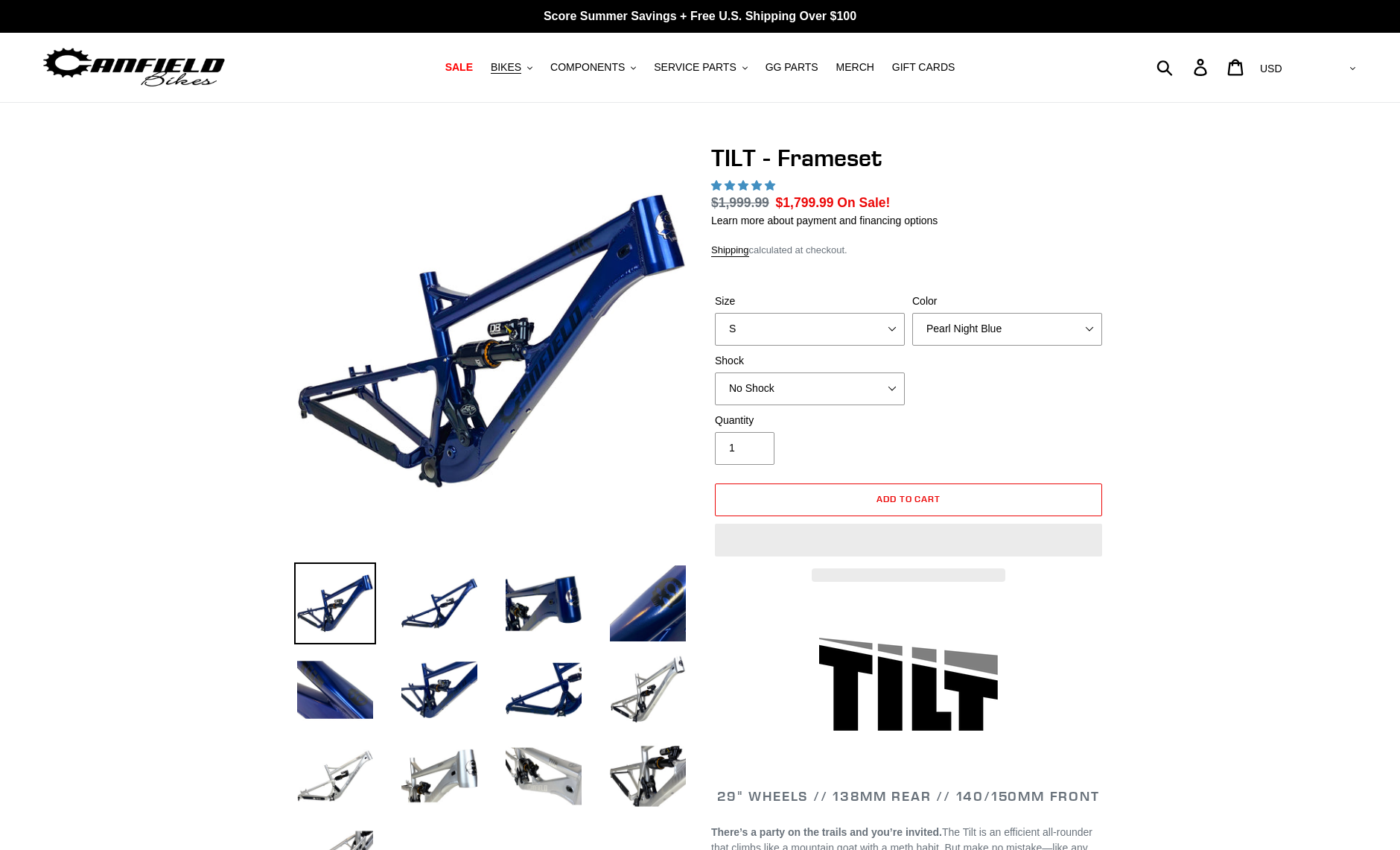
select select "highest-rating"
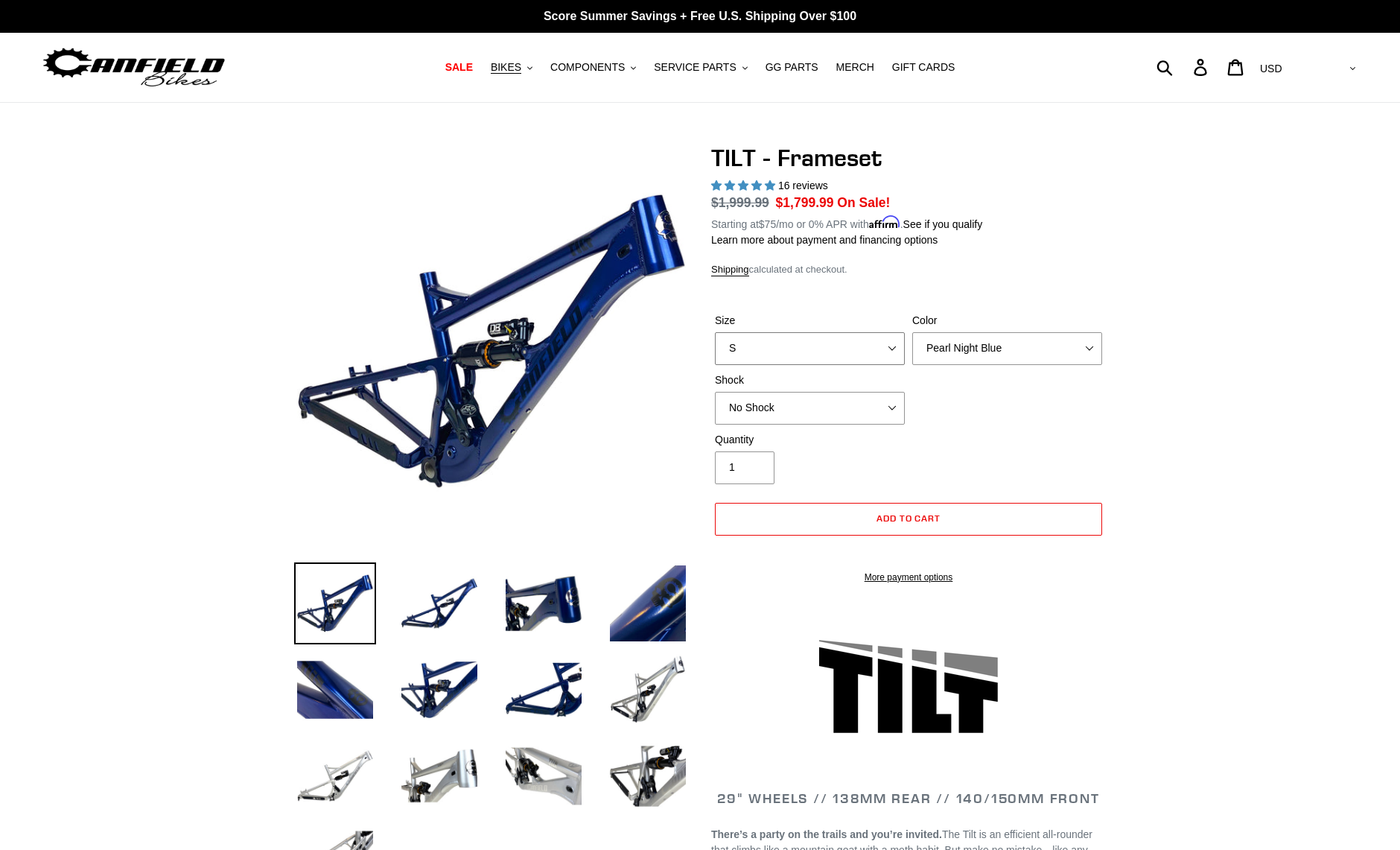
click at [889, 343] on select "S M L XL" at bounding box center [810, 348] width 190 height 33
select select "L"
click at [715, 332] on select "S M L XL" at bounding box center [810, 348] width 190 height 33
click at [884, 403] on select "No Shock Cane Creek DB Kitsuma Air RockShox Deluxe Ultimate Fox FLOAT X EXT Sto…" at bounding box center [810, 408] width 190 height 33
select select "Cane Creek DB Kitsuma Air"
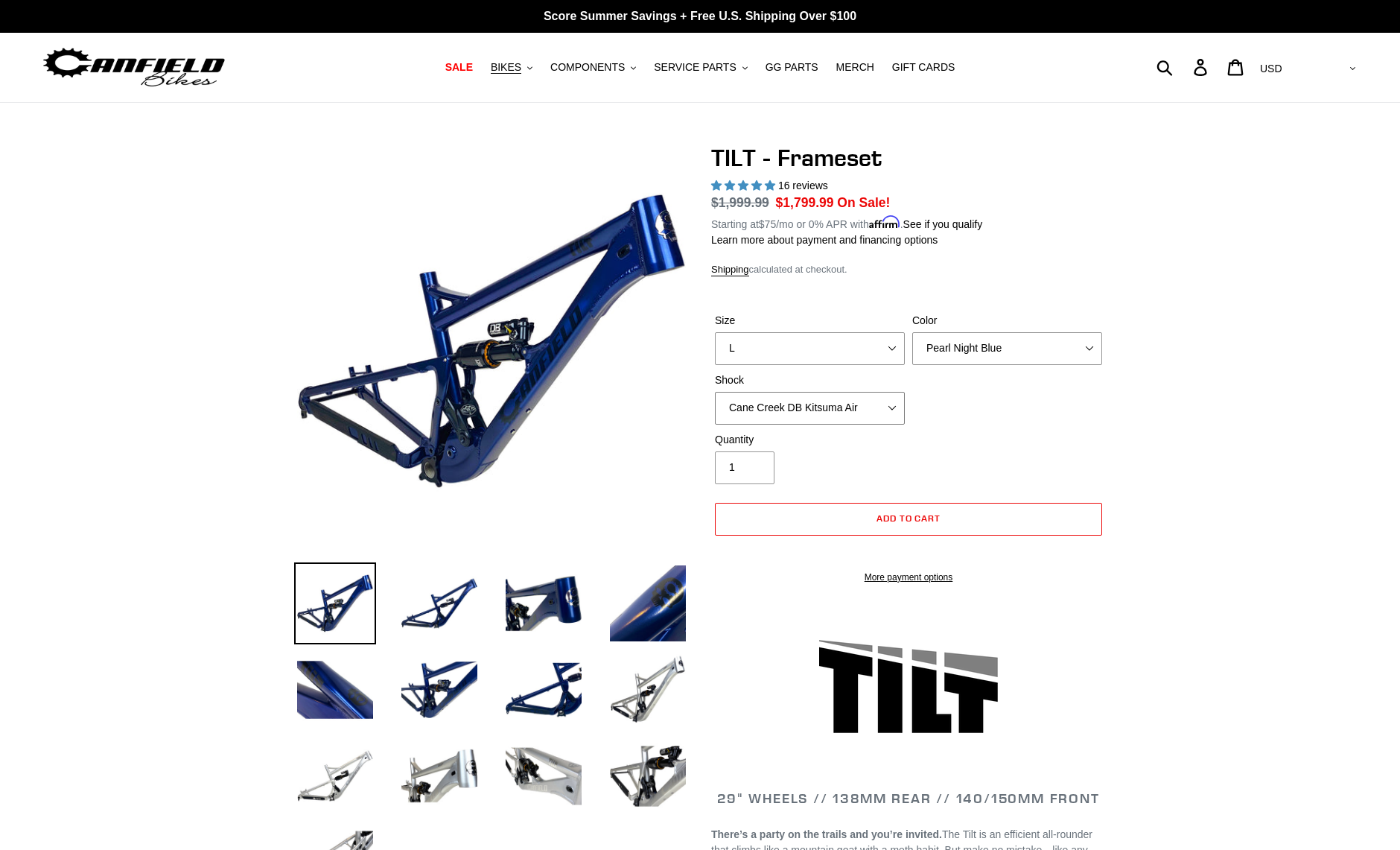
click at [715, 392] on select "No Shock Cane Creek DB Kitsuma Air RockShox Deluxe Ultimate Fox FLOAT X EXT Sto…" at bounding box center [810, 408] width 190 height 33
click at [987, 443] on div "Quantity 1" at bounding box center [908, 461] width 394 height 59
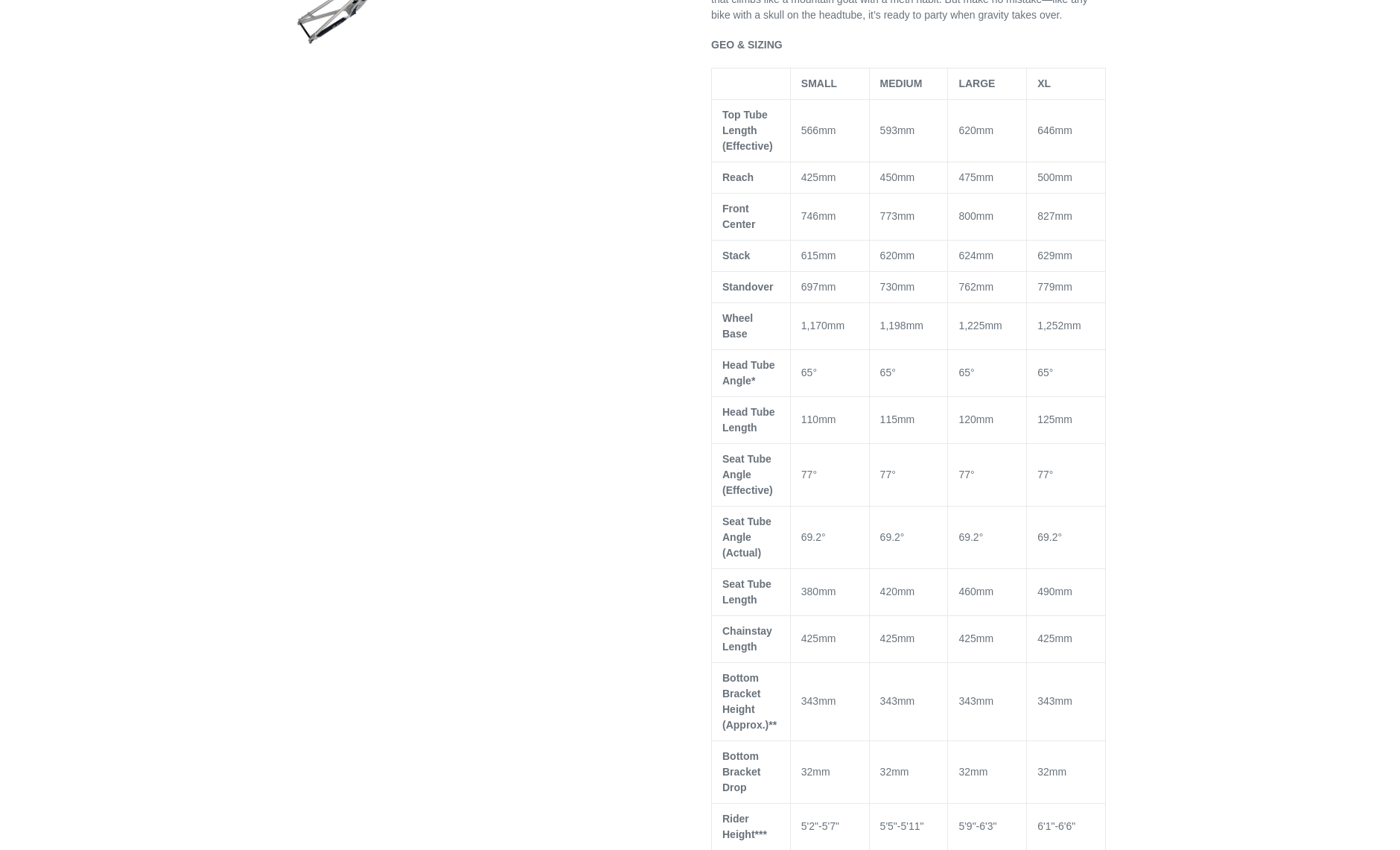
scroll to position [819, 0]
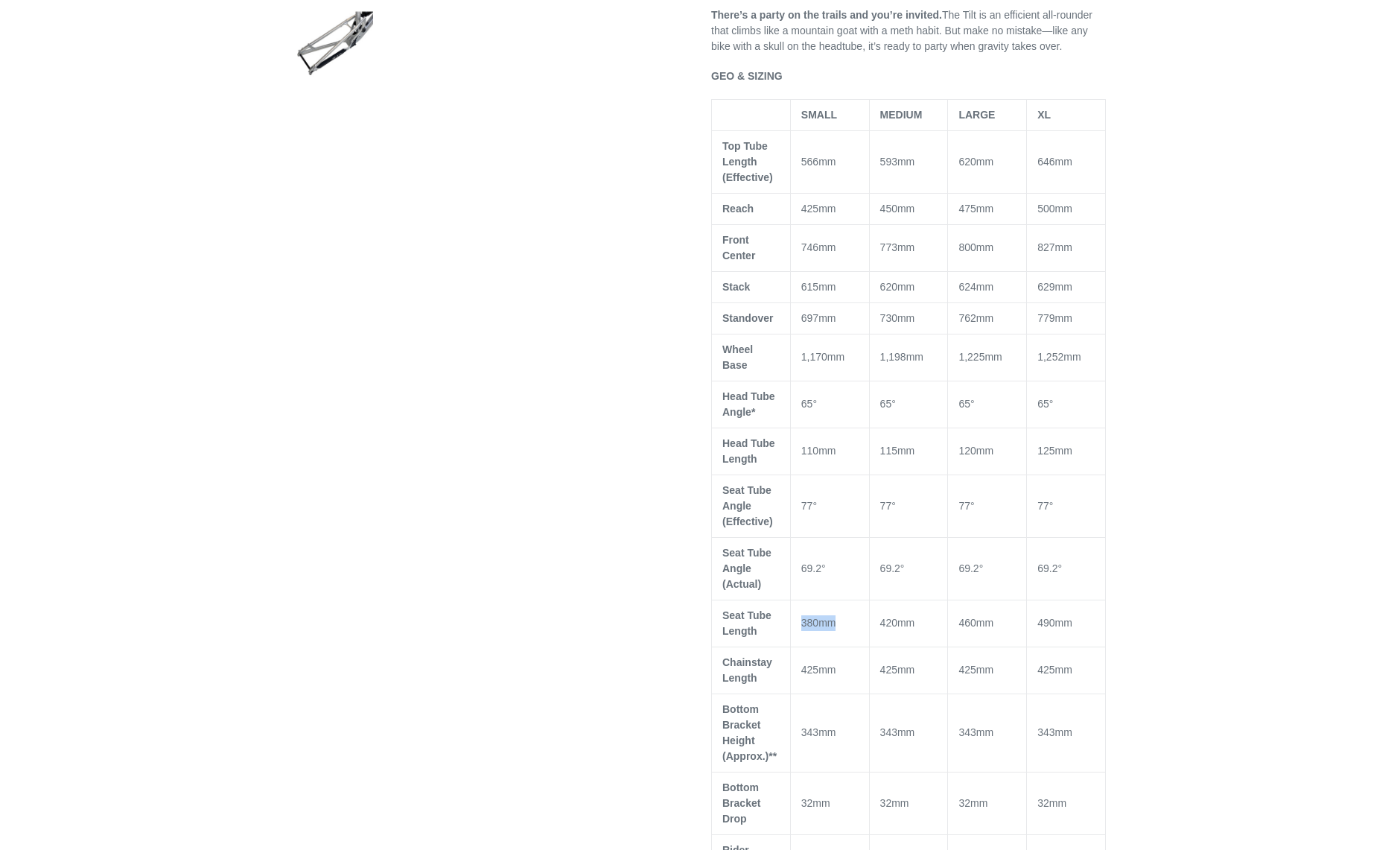
drag, startPoint x: 802, startPoint y: 620, endPoint x: 853, endPoint y: 620, distance: 51.0
click at [853, 620] on td "380mm" at bounding box center [829, 623] width 79 height 47
click at [873, 620] on td "420mm" at bounding box center [908, 623] width 79 height 47
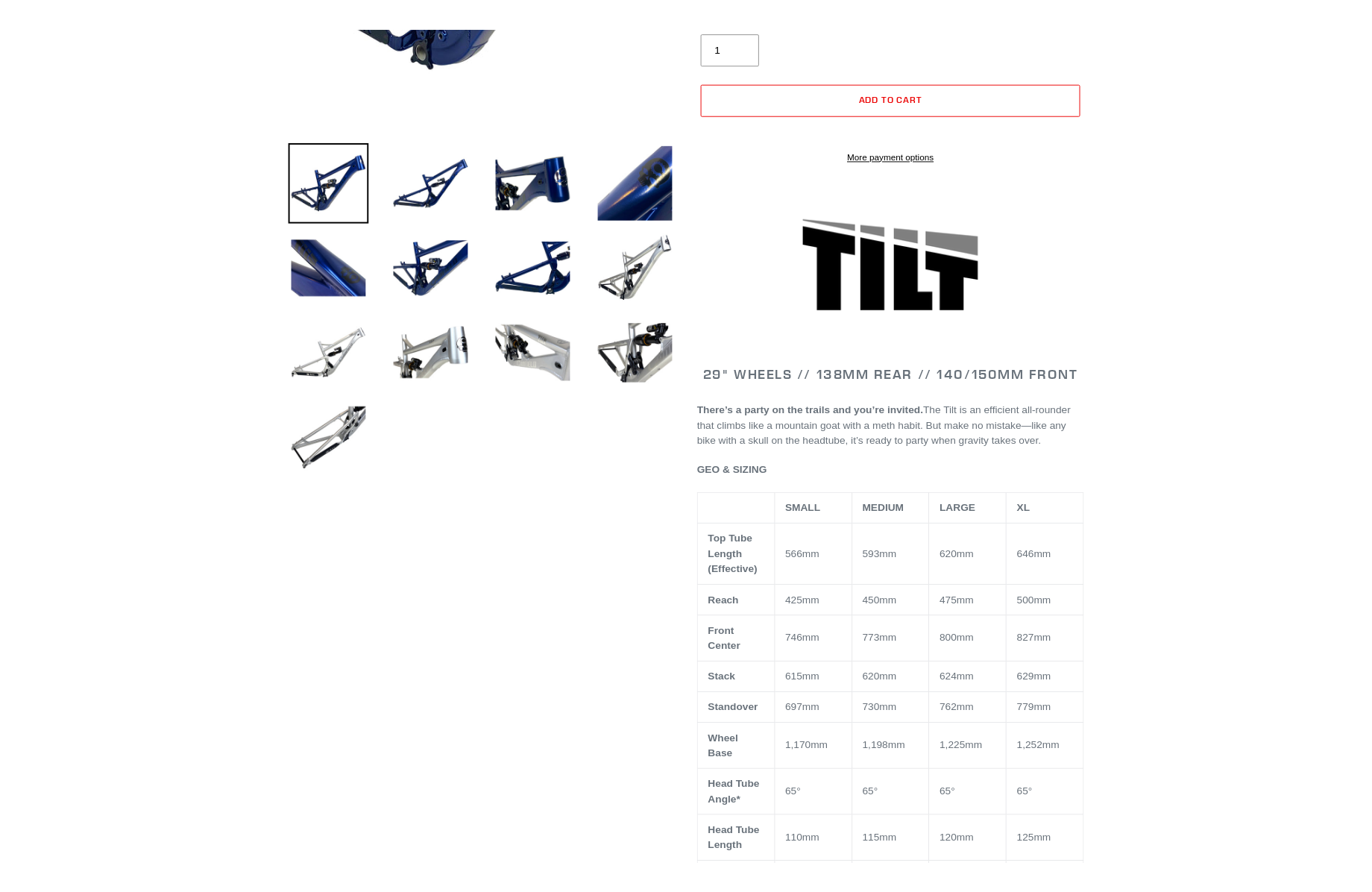
scroll to position [0, 0]
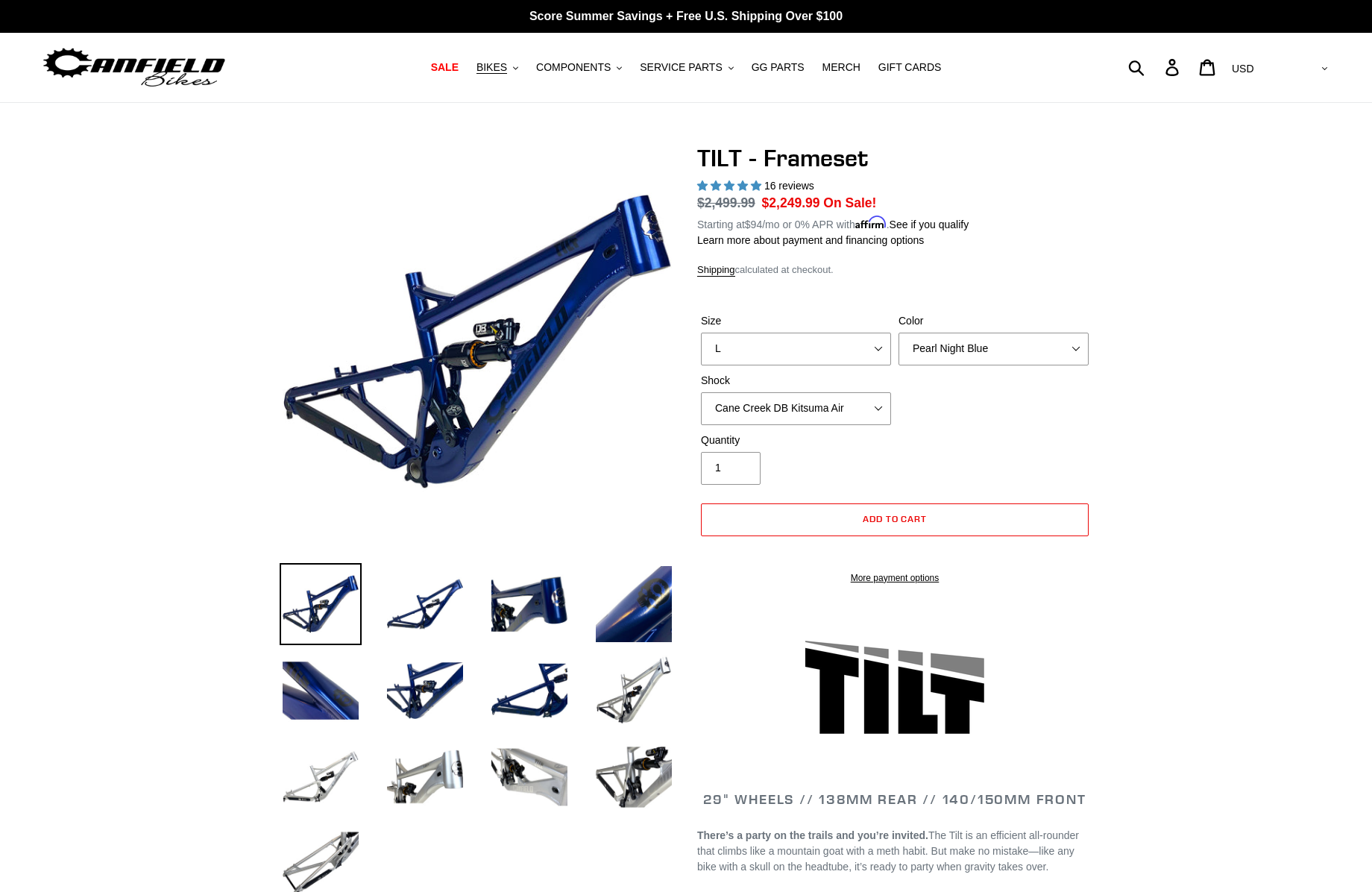
click at [882, 296] on form "Size S M L XL Color Pearl Night Blue Stealth Silver Shock No Shock Cane Creek D…" at bounding box center [895, 445] width 395 height 311
click at [1078, 199] on dl "Regular price $2,499.99 Sale price $2,249.99 On Sale! Unit price / per Starting…" at bounding box center [895, 213] width 395 height 39
